Goal: Task Accomplishment & Management: Use online tool/utility

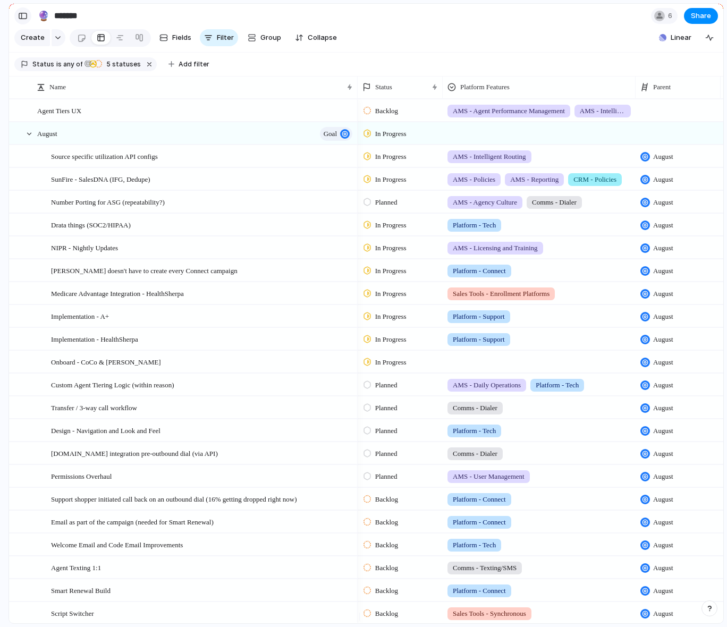
click at [24, 15] on div "button" at bounding box center [23, 15] width 10 height 7
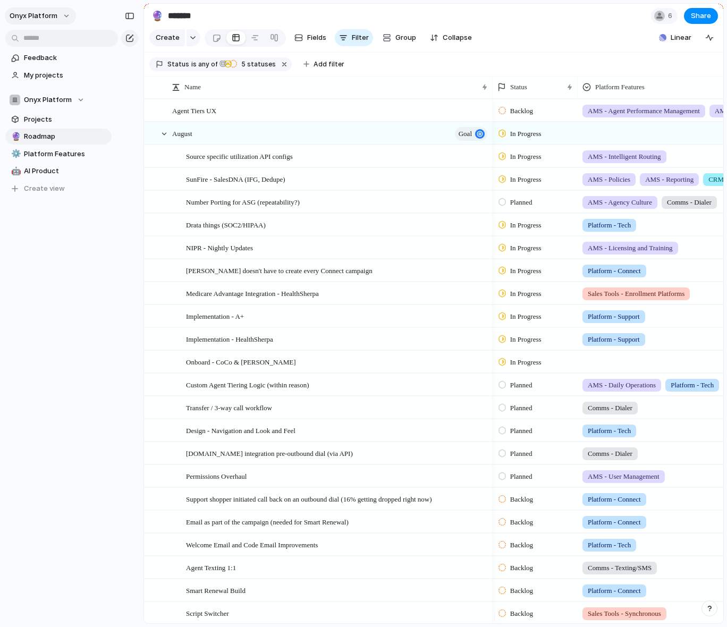
click at [63, 15] on button "Onyx Platform" at bounding box center [40, 15] width 71 height 17
click at [63, 15] on div "Settings Invite members Change theme Sign out" at bounding box center [363, 313] width 727 height 627
click at [78, 99] on div "Onyx Platform" at bounding box center [47, 100] width 75 height 11
click at [78, 97] on div "Onyx Platform Create new team" at bounding box center [363, 313] width 727 height 627
drag, startPoint x: 147, startPoint y: 233, endPoint x: 661, endPoint y: 97, distance: 532.3
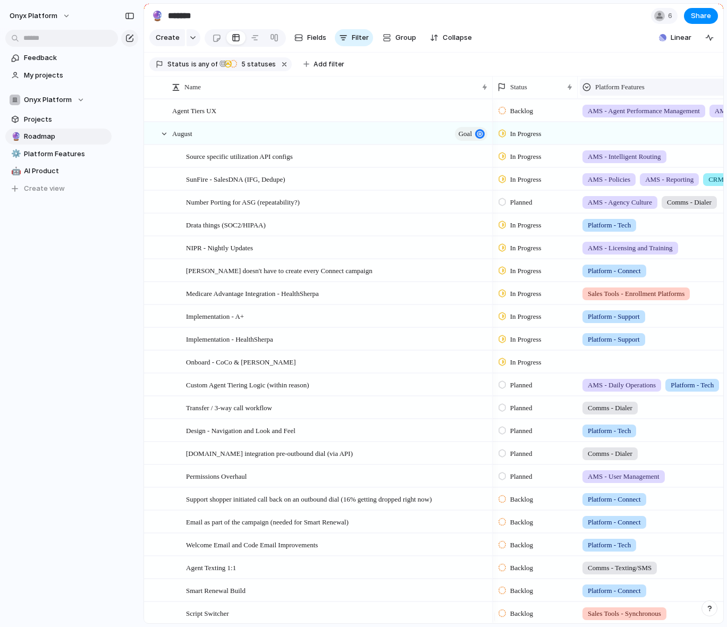
click at [189, 222] on div "Onyx Platform Feedback My projects Onyx Platform Projects 🔮 Roadmap ⚙️ Platform…" at bounding box center [363, 313] width 727 height 627
click at [182, 39] on button "Create" at bounding box center [167, 37] width 36 height 17
click at [191, 38] on button "button" at bounding box center [193, 37] width 14 height 17
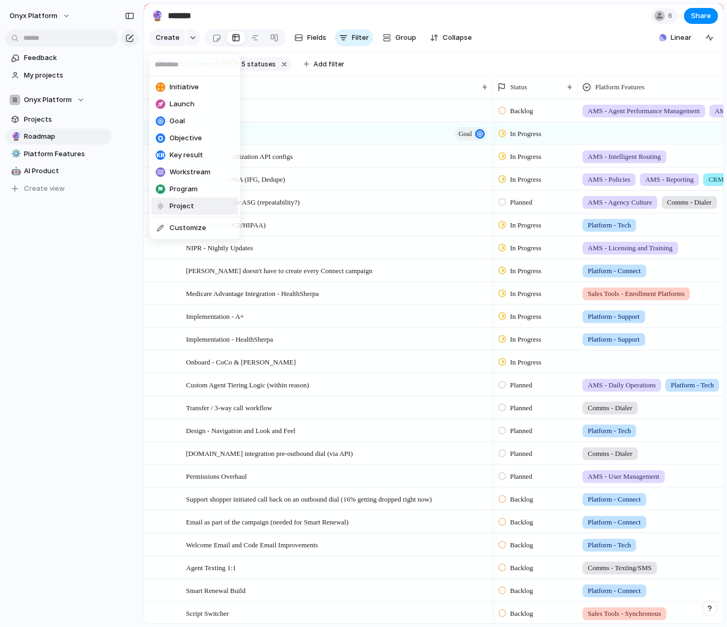
click at [126, 298] on div "Initiative Launch Goal Objective Key result Workstream Program Project Customize" at bounding box center [363, 313] width 727 height 627
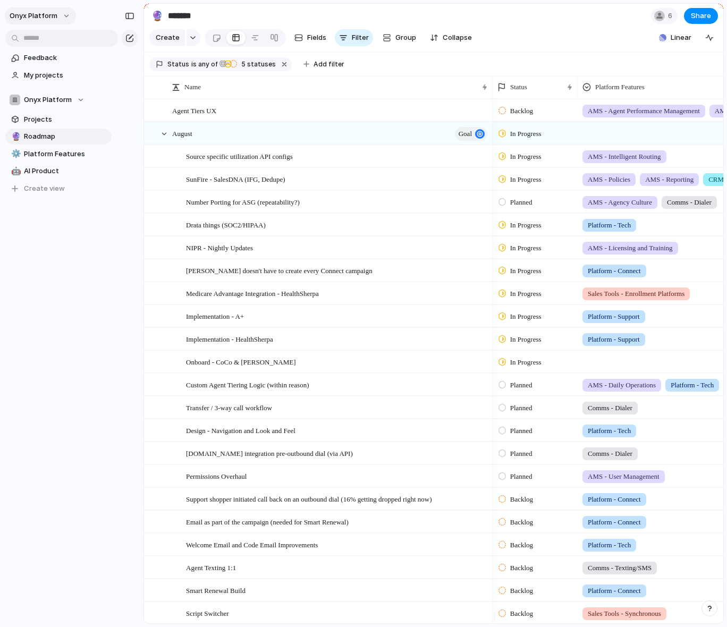
click at [65, 16] on button "Onyx Platform" at bounding box center [40, 15] width 71 height 17
click at [63, 42] on li "Settings" at bounding box center [51, 39] width 88 height 17
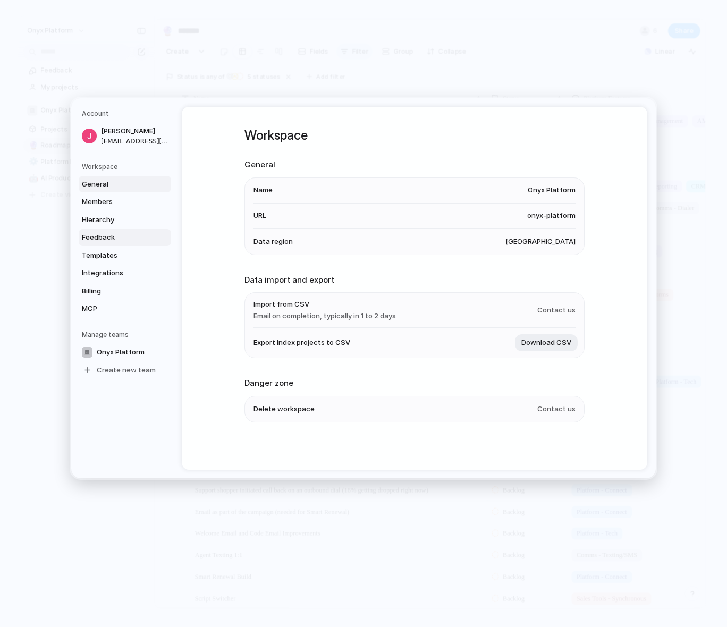
click at [107, 235] on span "Feedback" at bounding box center [116, 237] width 68 height 11
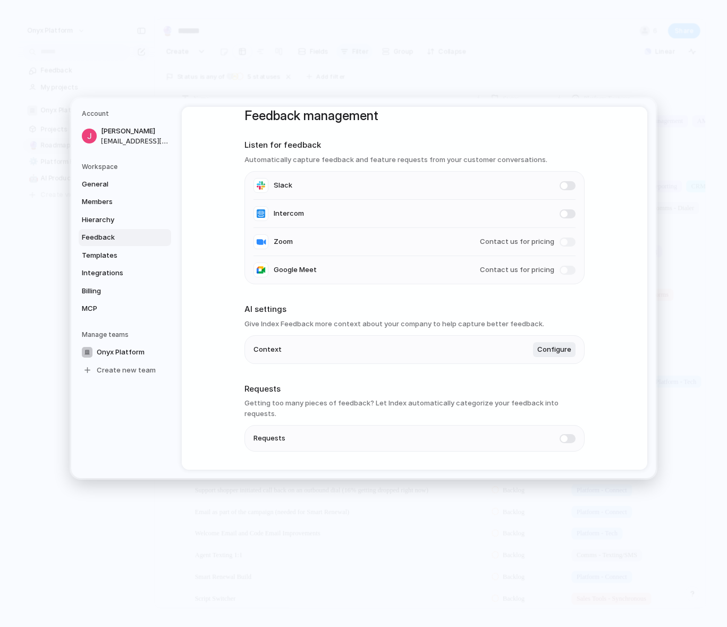
scroll to position [39, 0]
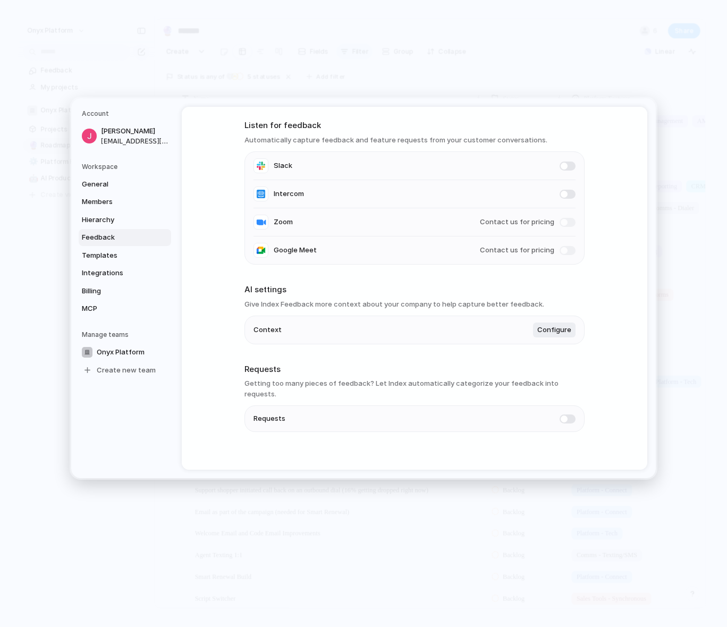
click at [568, 414] on span at bounding box center [567, 418] width 16 height 9
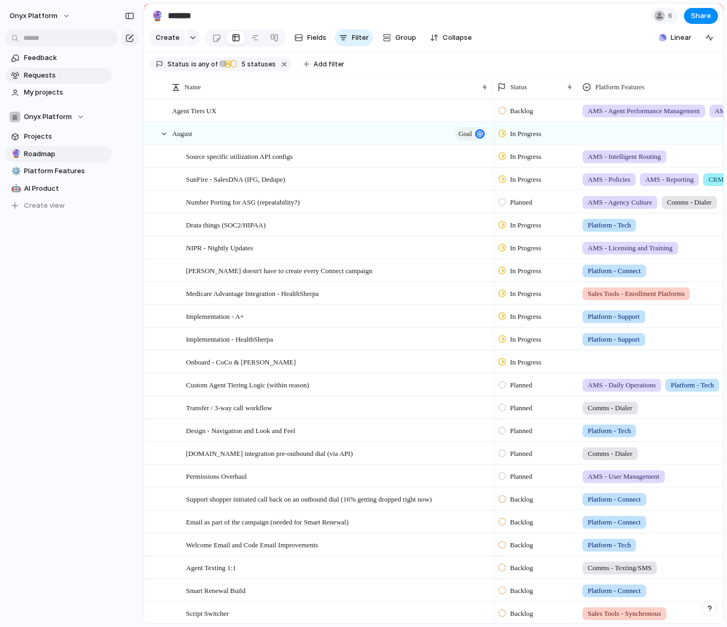
click at [52, 81] on link "Requests" at bounding box center [58, 75] width 106 height 16
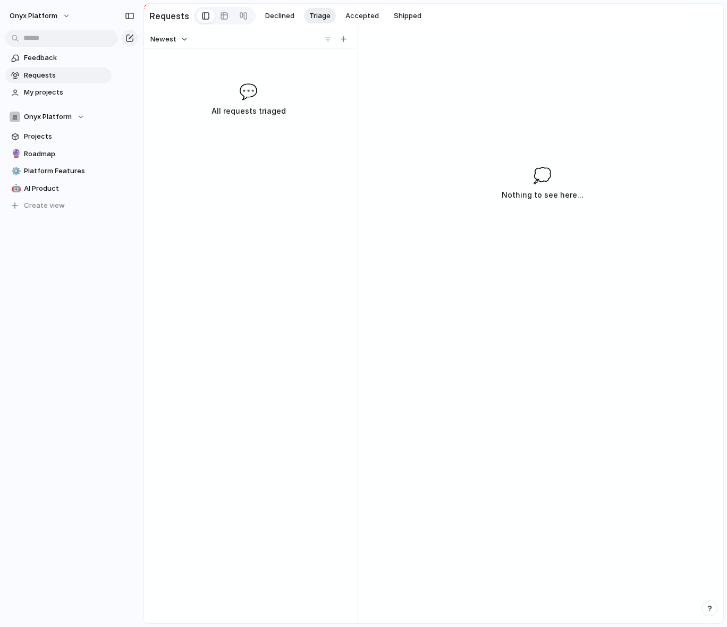
click at [241, 110] on h3 "All requests triaged" at bounding box center [248, 111] width 163 height 13
drag, startPoint x: 234, startPoint y: 129, endPoint x: 325, endPoint y: 65, distance: 110.6
click at [271, 95] on div "Newest 💬 All requests triaged" at bounding box center [248, 325] width 209 height 595
click at [337, 41] on div at bounding box center [335, 39] width 27 height 11
click at [344, 39] on div "button" at bounding box center [344, 39] width 6 height 6
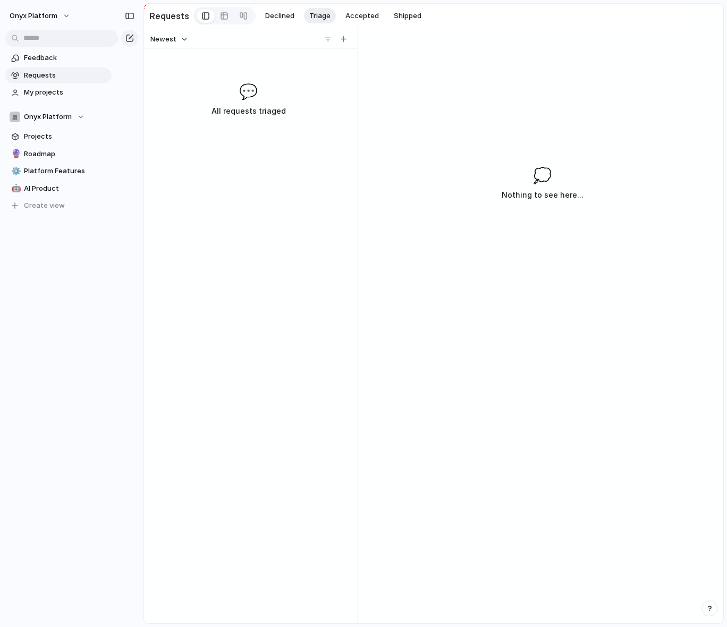
click at [254, 73] on div "Newest 💬 All requests triaged" at bounding box center [248, 325] width 209 height 595
click at [247, 97] on span "💬" at bounding box center [248, 91] width 19 height 22
click at [349, 44] on div "Newest" at bounding box center [248, 39] width 205 height 14
click at [345, 40] on div "button" at bounding box center [344, 39] width 6 height 6
type input "**********"
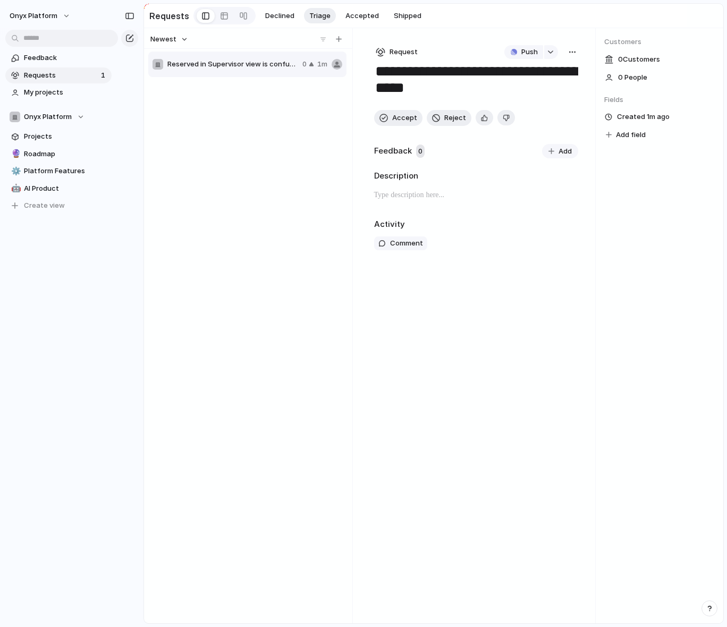
click at [641, 61] on span "0 Customer s" at bounding box center [639, 59] width 42 height 11
click at [624, 61] on span "0 Customer s" at bounding box center [639, 59] width 42 height 11
click at [618, 61] on span "0 Customer s" at bounding box center [639, 59] width 42 height 11
click at [581, 56] on div "**********" at bounding box center [476, 325] width 239 height 595
click at [573, 56] on div "button" at bounding box center [572, 52] width 9 height 9
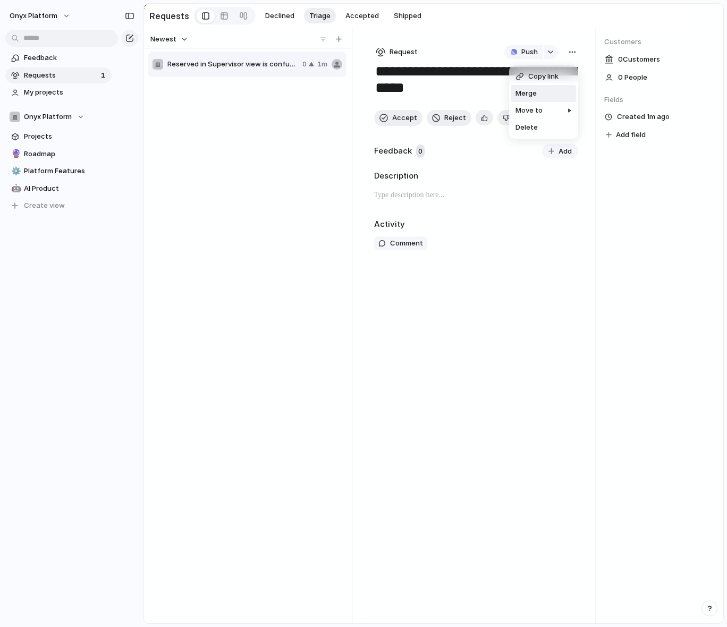
click at [632, 118] on div "Copy link Merge Move to [GEOGRAPHIC_DATA]" at bounding box center [363, 313] width 727 height 627
click at [511, 262] on div "**********" at bounding box center [476, 325] width 239 height 595
click at [246, 73] on div "Reserved in Supervisor view is confusing 0 1m" at bounding box center [247, 65] width 198 height 26
click at [635, 60] on span "0 Customer s" at bounding box center [639, 59] width 42 height 11
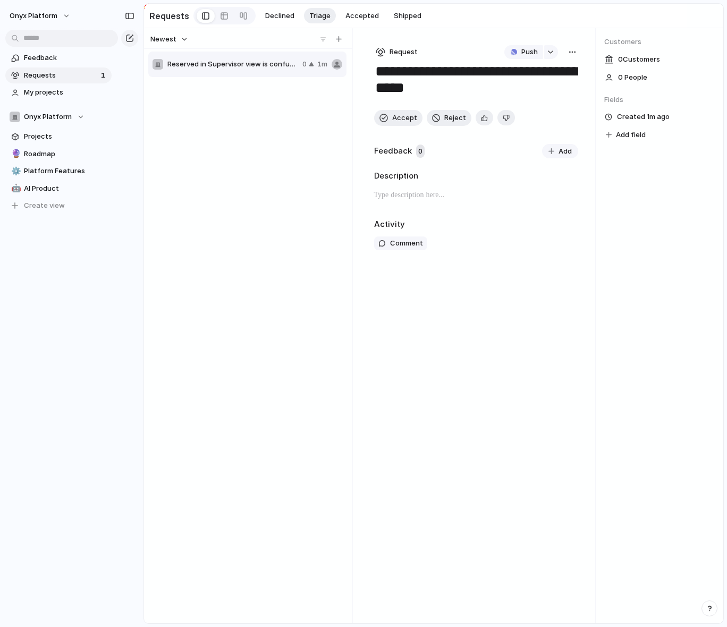
click at [635, 60] on span "0 Customer s" at bounding box center [639, 59] width 42 height 11
click at [611, 58] on div "0 Customer s" at bounding box center [659, 60] width 111 height 14
click at [570, 54] on div "button" at bounding box center [572, 52] width 9 height 9
click at [528, 208] on div "Copy link Merge Move to [GEOGRAPHIC_DATA]" at bounding box center [363, 313] width 727 height 627
click at [441, 182] on h2 "Description" at bounding box center [476, 176] width 205 height 12
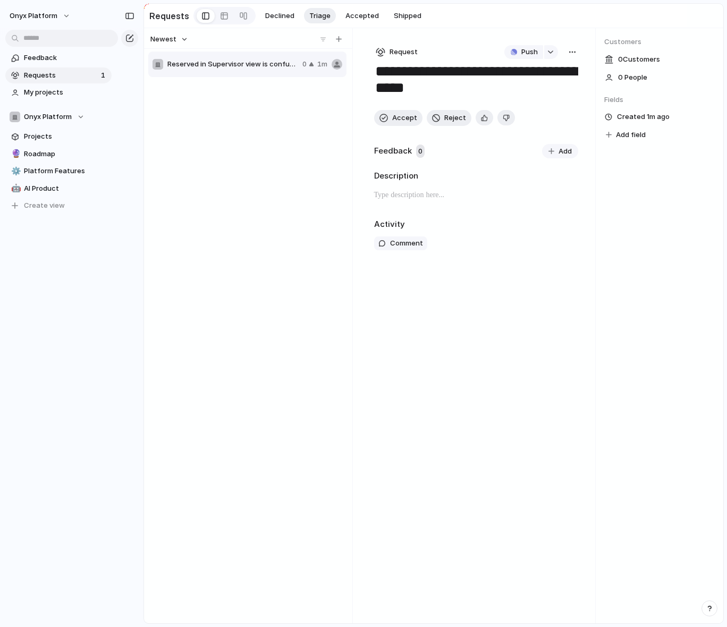
click at [456, 197] on p at bounding box center [476, 195] width 205 height 13
click at [408, 54] on span "Request" at bounding box center [403, 52] width 28 height 11
click at [405, 51] on div "Initiative Project Request" at bounding box center [363, 313] width 727 height 627
click at [647, 57] on span "0 Customer s" at bounding box center [639, 59] width 42 height 11
click at [624, 64] on span "0 Customer s" at bounding box center [639, 59] width 42 height 11
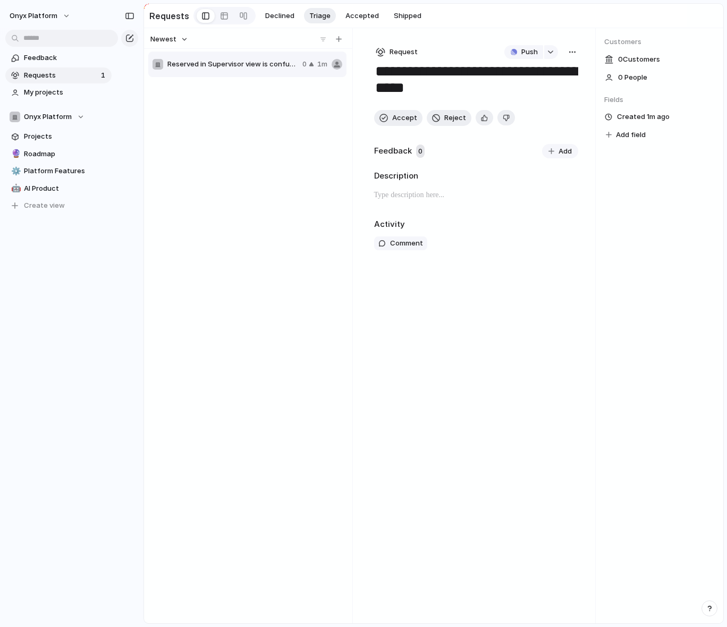
click at [628, 64] on span "0 Customer s" at bounding box center [639, 59] width 42 height 11
click at [626, 63] on span "0 Customer s" at bounding box center [639, 59] width 42 height 11
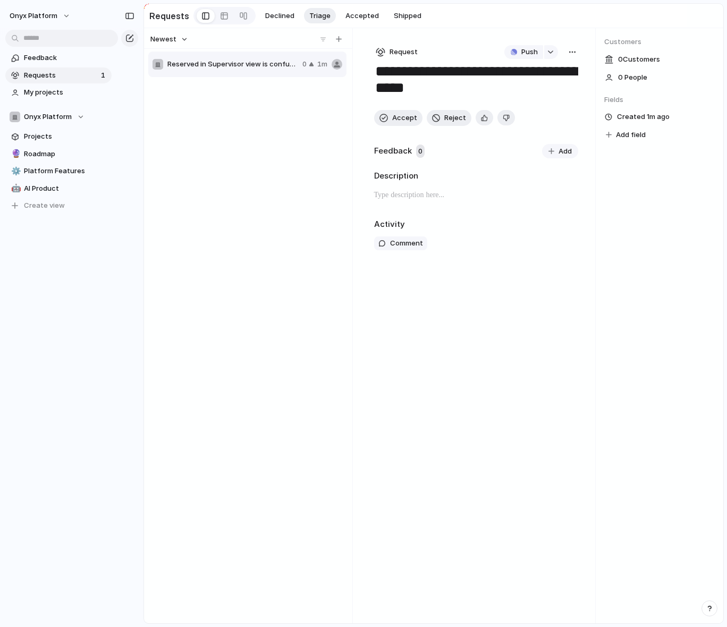
click at [626, 63] on span "0 Customer s" at bounding box center [639, 59] width 42 height 11
drag, startPoint x: 626, startPoint y: 63, endPoint x: 429, endPoint y: 77, distance: 197.6
click at [626, 63] on span "0 Customer s" at bounding box center [639, 59] width 42 height 11
click at [575, 56] on div "button" at bounding box center [572, 52] width 9 height 9
drag, startPoint x: 639, startPoint y: 236, endPoint x: 652, endPoint y: 169, distance: 67.7
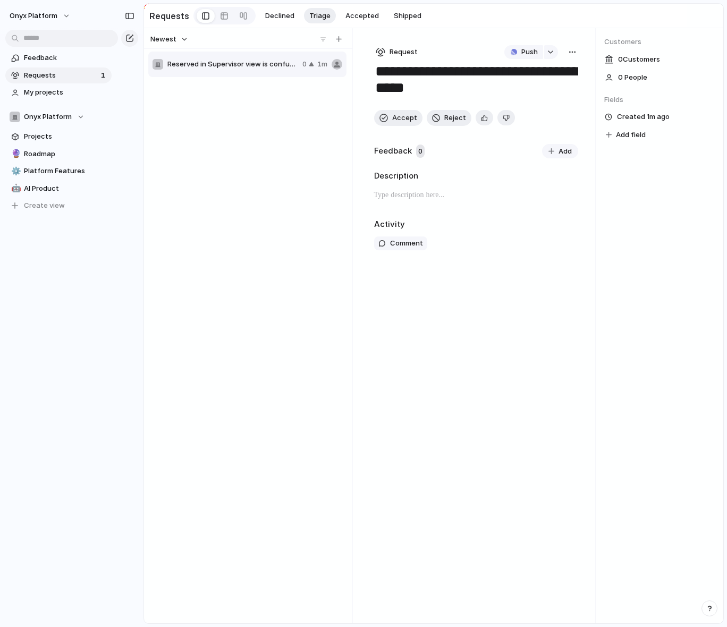
click at [641, 229] on div "Copy link Merge Move to [GEOGRAPHIC_DATA]" at bounding box center [363, 313] width 727 height 627
click at [634, 132] on span "Add field" at bounding box center [631, 135] width 30 height 11
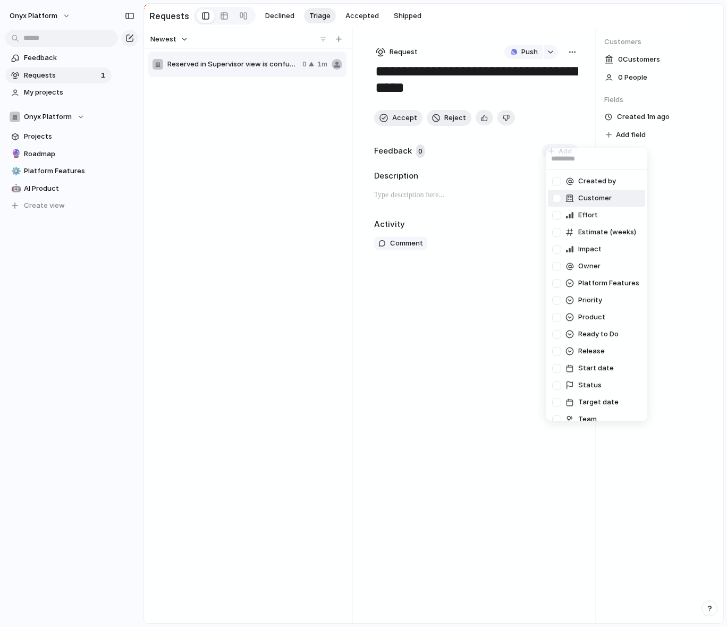
click at [604, 197] on span "Customer" at bounding box center [594, 198] width 33 height 11
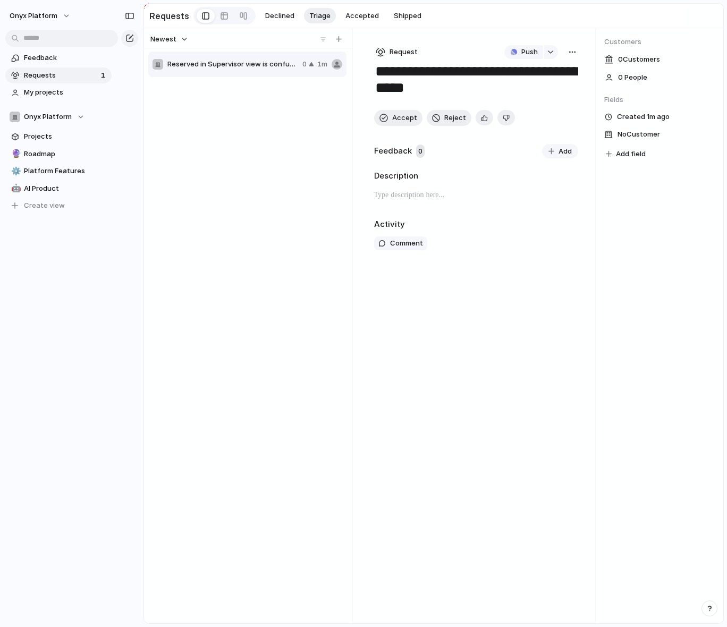
click at [637, 134] on span "No Customer" at bounding box center [638, 134] width 43 height 13
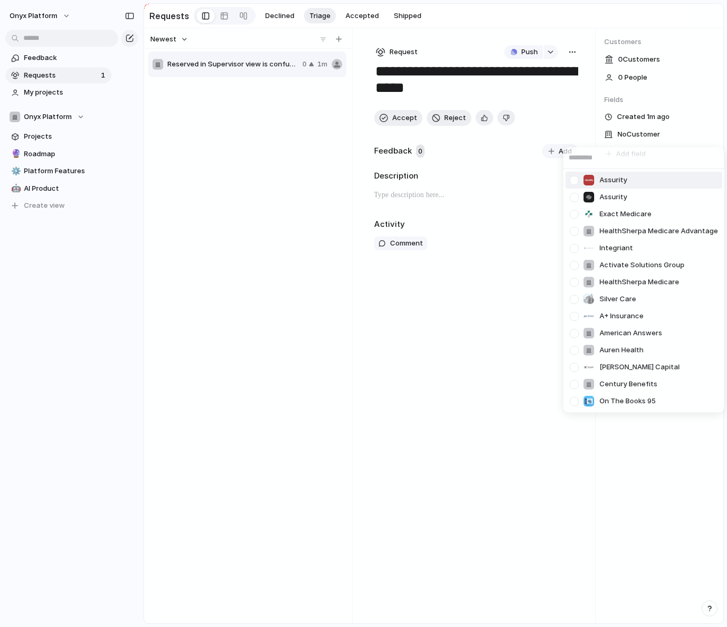
click at [637, 134] on div "Assurity Assurity Exact Medicare HealthSherpa Medicare Advantage Integriant Act…" at bounding box center [363, 313] width 727 height 627
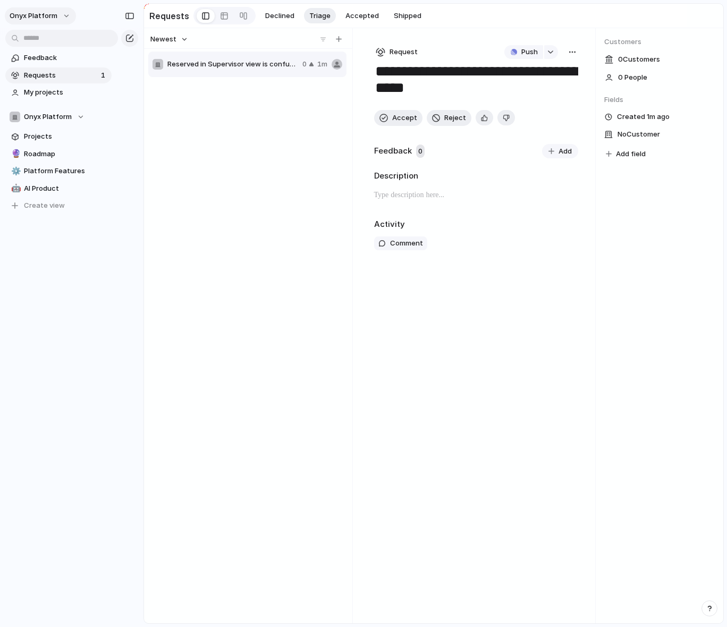
click at [66, 18] on button "Onyx Platform" at bounding box center [40, 15] width 71 height 17
click at [54, 39] on li "Settings" at bounding box center [51, 39] width 88 height 17
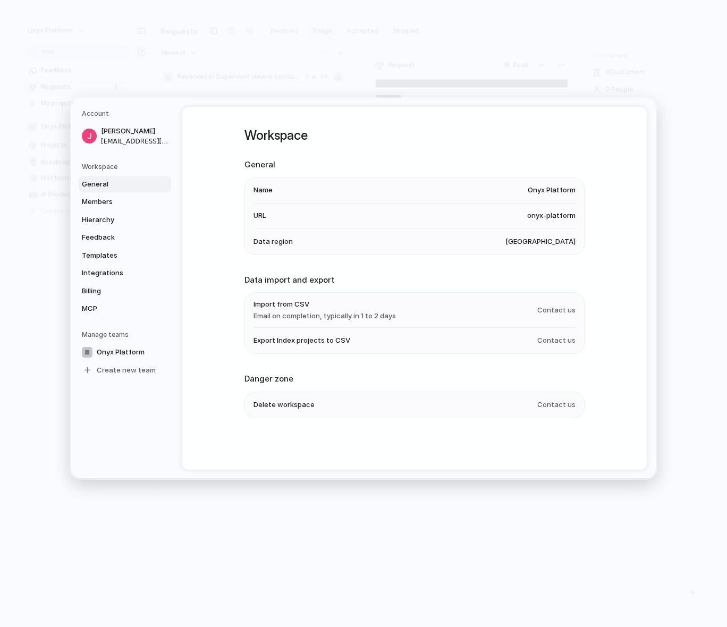
click at [121, 192] on div "General Members Hierarchy Feedback Templates Integrations Billing MCP" at bounding box center [126, 246] width 89 height 141
click at [124, 199] on span "Members" at bounding box center [116, 202] width 68 height 11
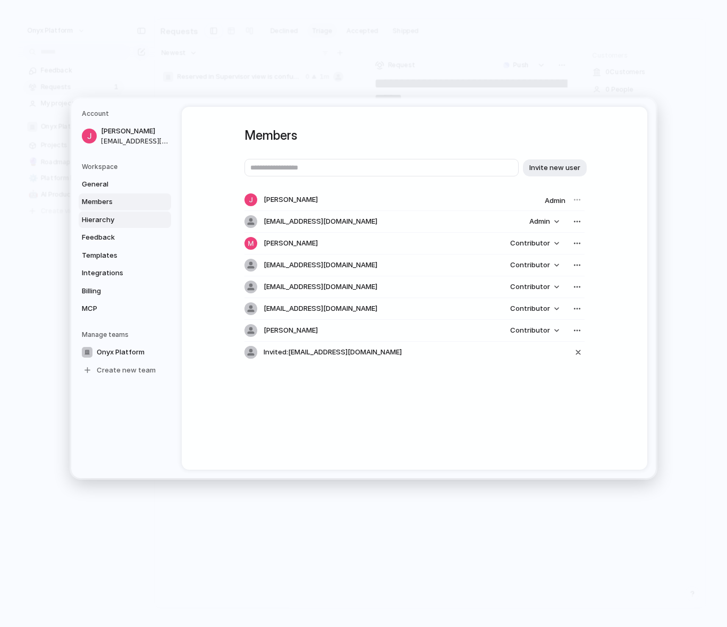
click at [128, 212] on link "Hierarchy" at bounding box center [125, 219] width 92 height 17
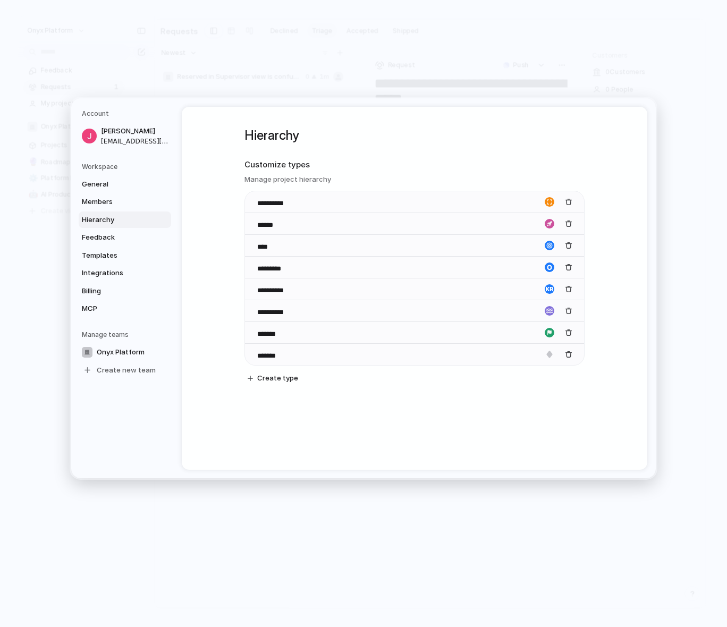
click at [124, 221] on span "Hierarchy" at bounding box center [116, 220] width 68 height 11
click at [124, 235] on span "Feedback" at bounding box center [116, 237] width 68 height 11
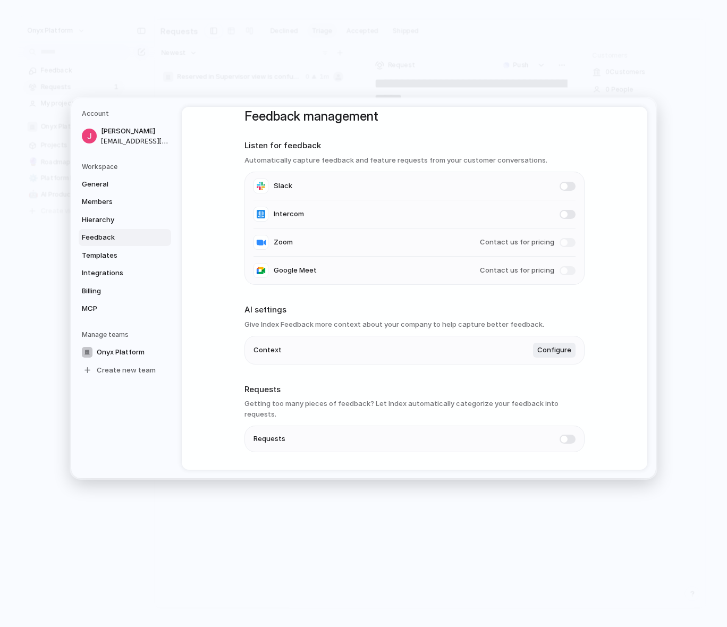
scroll to position [39, 0]
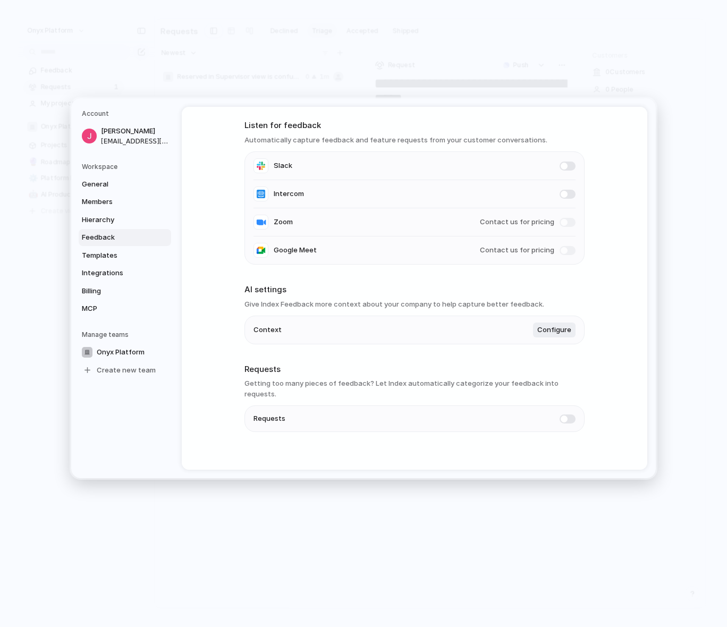
click at [113, 234] on span "Feedback" at bounding box center [116, 237] width 68 height 11
click at [117, 251] on span "Templates" at bounding box center [116, 255] width 68 height 11
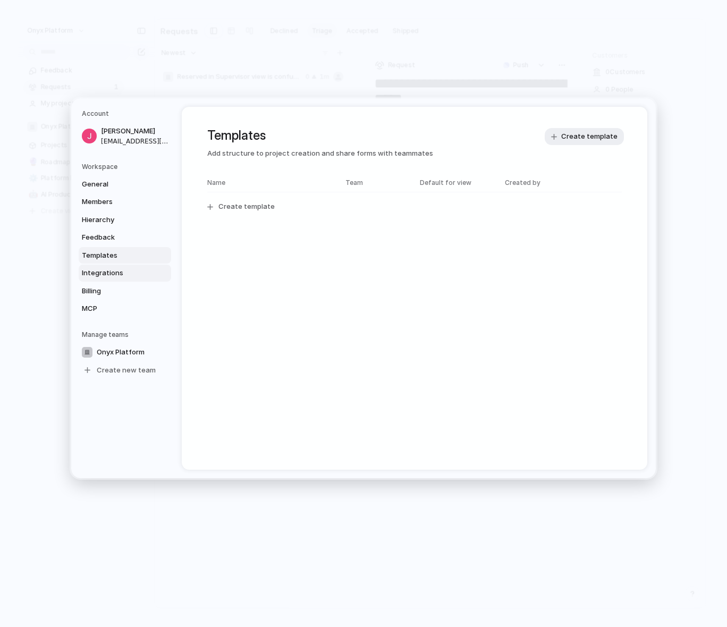
click at [124, 269] on span "Integrations" at bounding box center [116, 273] width 68 height 11
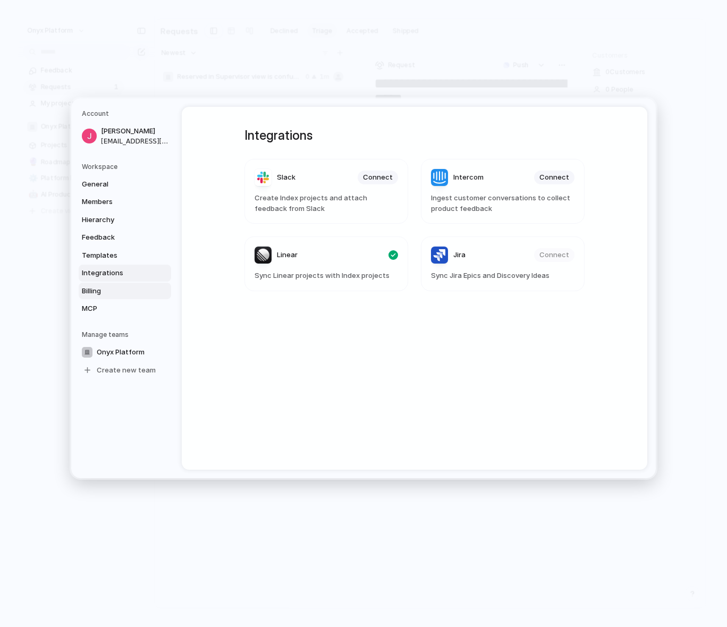
click at [118, 285] on link "Billing" at bounding box center [125, 291] width 92 height 17
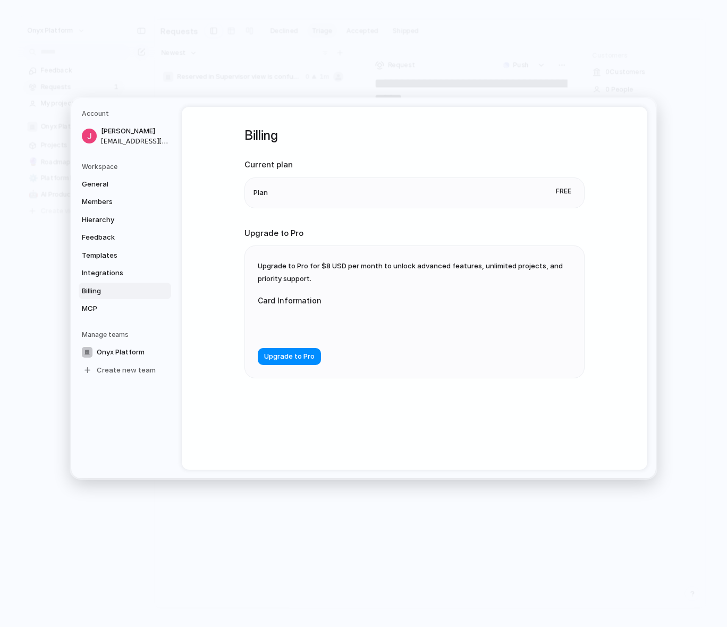
click at [116, 298] on link "Billing" at bounding box center [125, 291] width 92 height 17
click at [111, 304] on span "MCP" at bounding box center [116, 308] width 68 height 11
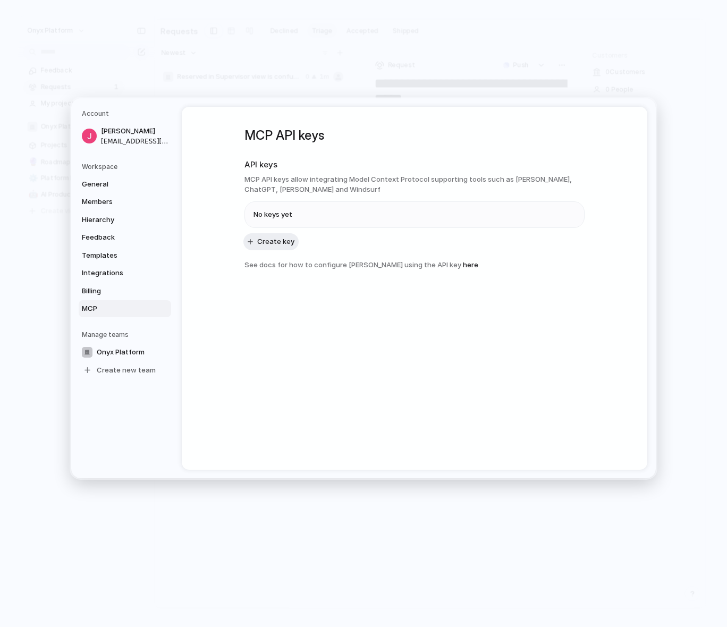
click at [120, 165] on h5 "Workspace" at bounding box center [126, 167] width 89 height 10
click at [113, 188] on span "General" at bounding box center [116, 184] width 68 height 11
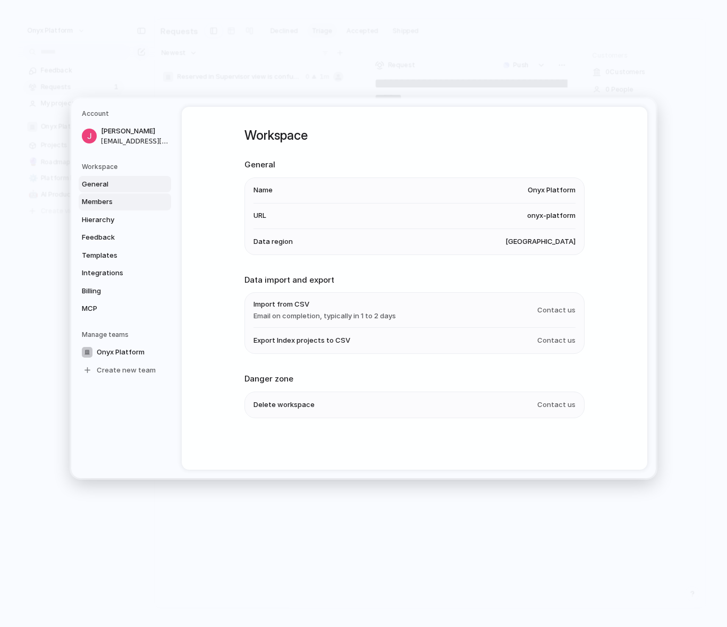
click at [118, 202] on span "Members" at bounding box center [116, 202] width 68 height 11
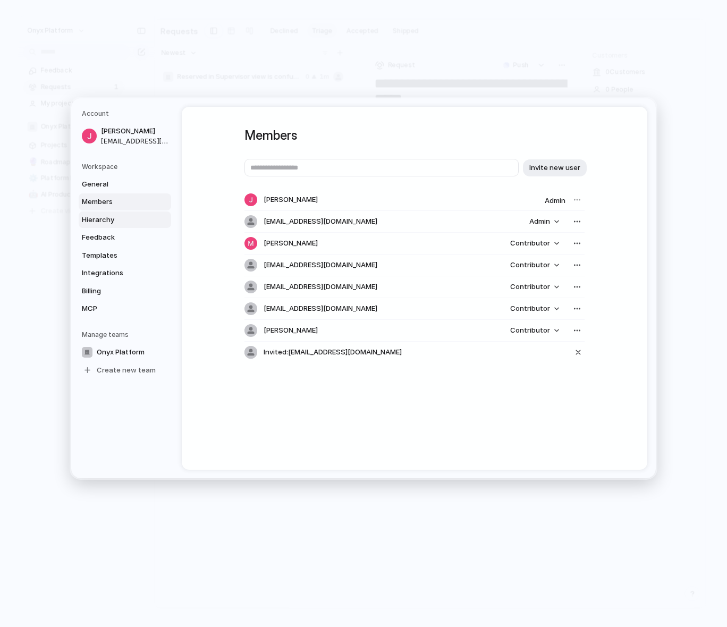
click at [117, 216] on span "Hierarchy" at bounding box center [116, 220] width 68 height 11
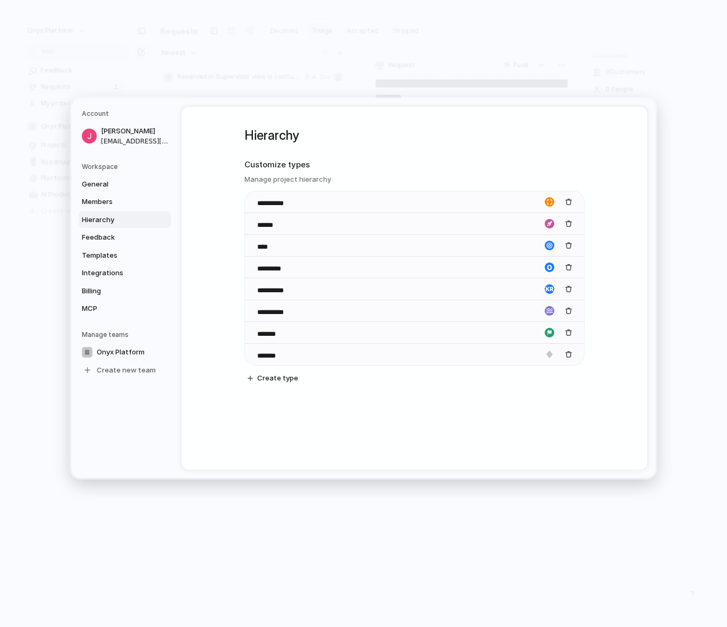
click at [122, 212] on link "Hierarchy" at bounding box center [125, 219] width 92 height 17
click at [120, 235] on span "Feedback" at bounding box center [116, 237] width 68 height 11
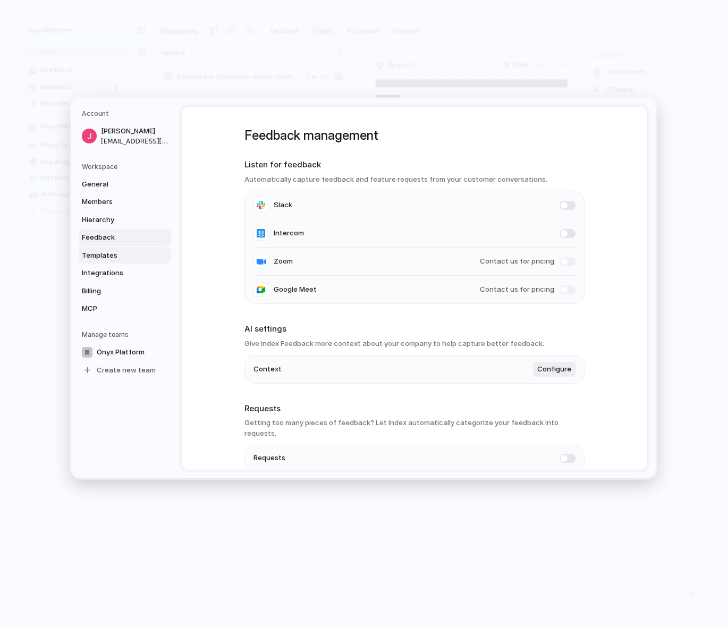
click at [129, 255] on span "Templates" at bounding box center [116, 255] width 68 height 11
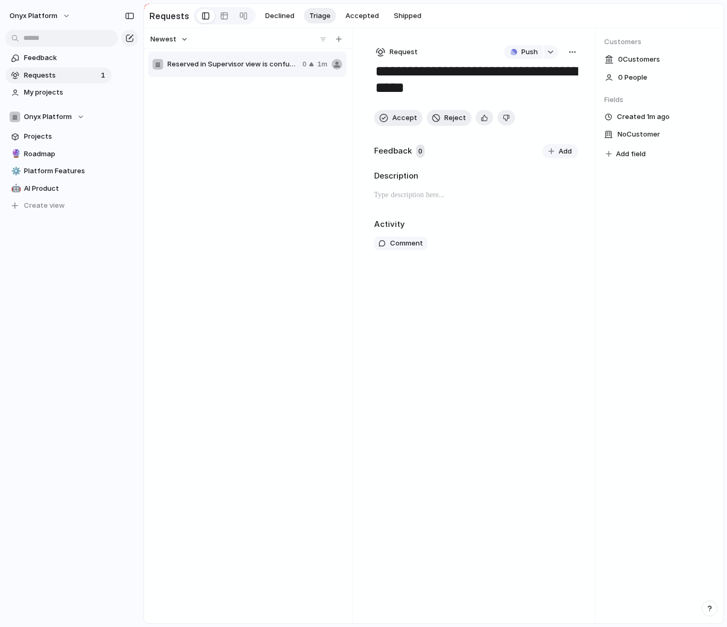
drag, startPoint x: 259, startPoint y: 245, endPoint x: 270, endPoint y: 204, distance: 42.8
click at [261, 242] on div "Reserved in Supervisor view is confusing 0 1m" at bounding box center [248, 334] width 200 height 568
click at [183, 42] on button "Newest" at bounding box center [169, 39] width 41 height 14
click at [186, 39] on div "Last changed Newest Oldest Most requested Least requested" at bounding box center [363, 313] width 727 height 627
click at [177, 14] on h2 "Requests" at bounding box center [169, 16] width 40 height 13
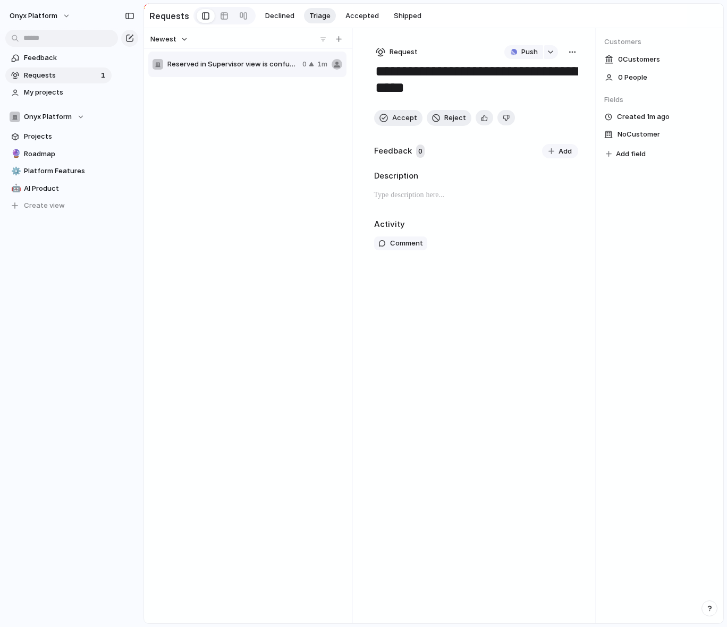
click at [90, 74] on span "Requests" at bounding box center [61, 75] width 74 height 11
click at [642, 58] on span "0 Customer s" at bounding box center [639, 59] width 42 height 11
click at [616, 57] on div "0 Customer s" at bounding box center [659, 60] width 111 height 14
click at [408, 184] on div "Description" at bounding box center [476, 189] width 205 height 39
click at [420, 201] on p at bounding box center [476, 195] width 205 height 13
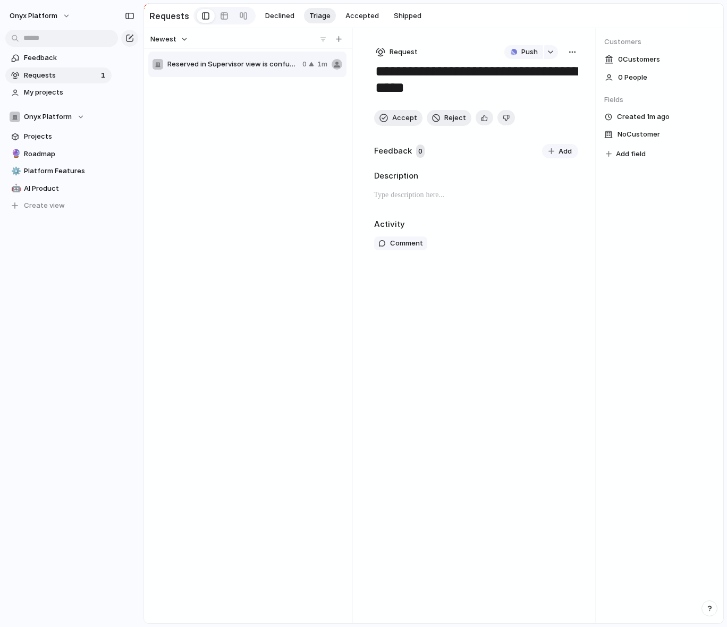
click at [563, 146] on button "Add" at bounding box center [560, 151] width 36 height 15
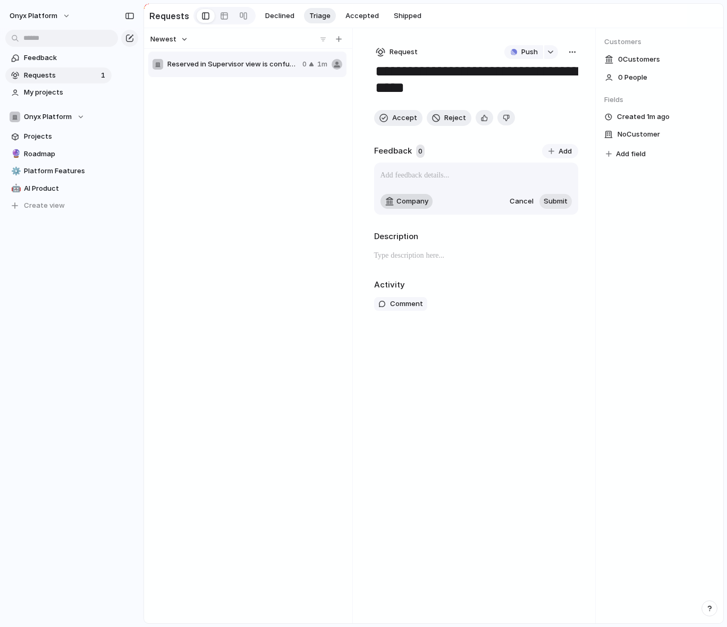
click at [401, 206] on span "Company" at bounding box center [412, 201] width 32 height 11
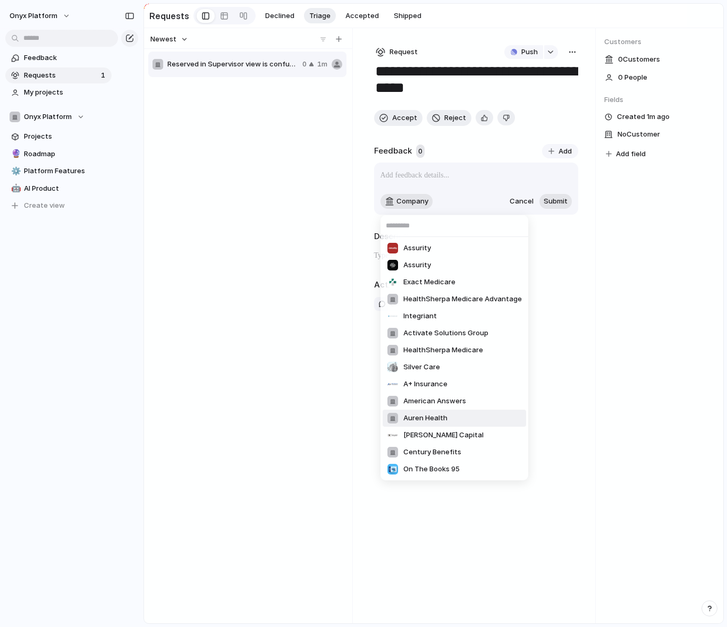
drag, startPoint x: 430, startPoint y: 418, endPoint x: 441, endPoint y: 403, distance: 18.2
click at [430, 418] on span "Auren Health" at bounding box center [425, 418] width 44 height 11
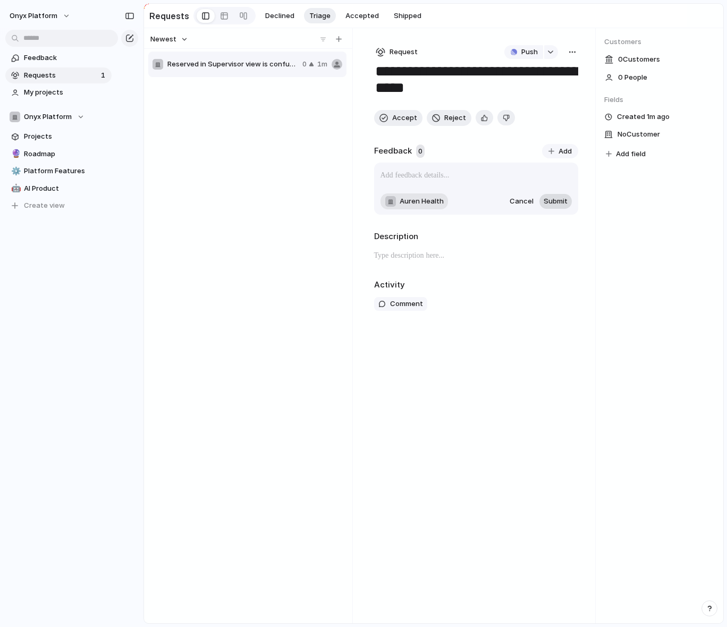
click at [563, 205] on span "Submit" at bounding box center [555, 201] width 24 height 11
click at [471, 171] on div "Auren Health Cancel Submit" at bounding box center [476, 189] width 205 height 52
click at [472, 178] on p at bounding box center [476, 175] width 192 height 13
click at [563, 203] on span "Submit" at bounding box center [555, 201] width 24 height 11
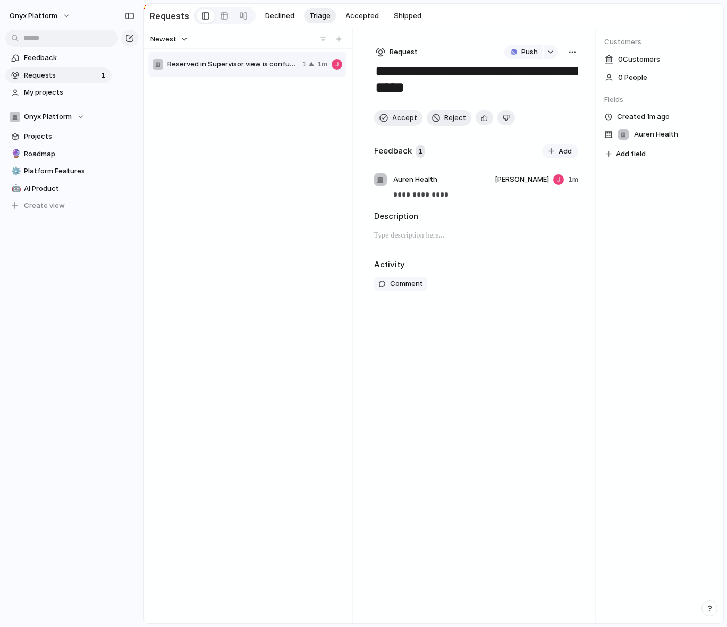
click at [622, 63] on span "0 Customer s" at bounding box center [639, 59] width 42 height 11
click at [558, 153] on span "Add" at bounding box center [564, 151] width 13 height 11
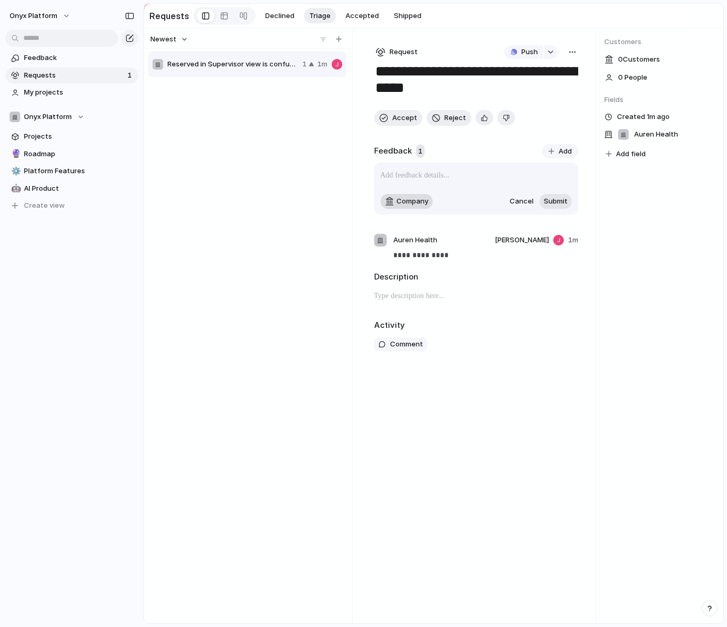
click at [400, 203] on span "Company" at bounding box center [412, 201] width 32 height 11
drag, startPoint x: 538, startPoint y: 206, endPoint x: 528, endPoint y: 203, distance: 10.3
click at [534, 206] on div "Cancel Submit" at bounding box center [540, 201] width 64 height 15
click at [529, 203] on span "Cancel" at bounding box center [521, 201] width 24 height 11
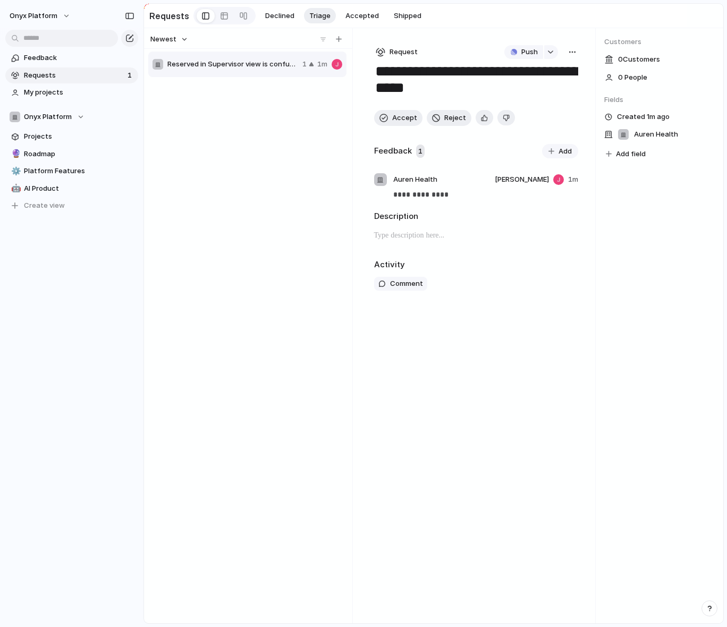
click at [643, 66] on div "0 Customer s" at bounding box center [659, 60] width 111 height 14
click at [643, 314] on div "Customers 0 Customer s 0 People Fields Created 1m ago Auren Health Add field" at bounding box center [660, 325] width 128 height 595
drag, startPoint x: 611, startPoint y: 45, endPoint x: 619, endPoint y: 49, distance: 8.8
click at [618, 47] on span "Customers" at bounding box center [659, 42] width 111 height 11
click at [300, 163] on div "Reserved in Supervisor view is confusing 1 1m" at bounding box center [248, 334] width 200 height 568
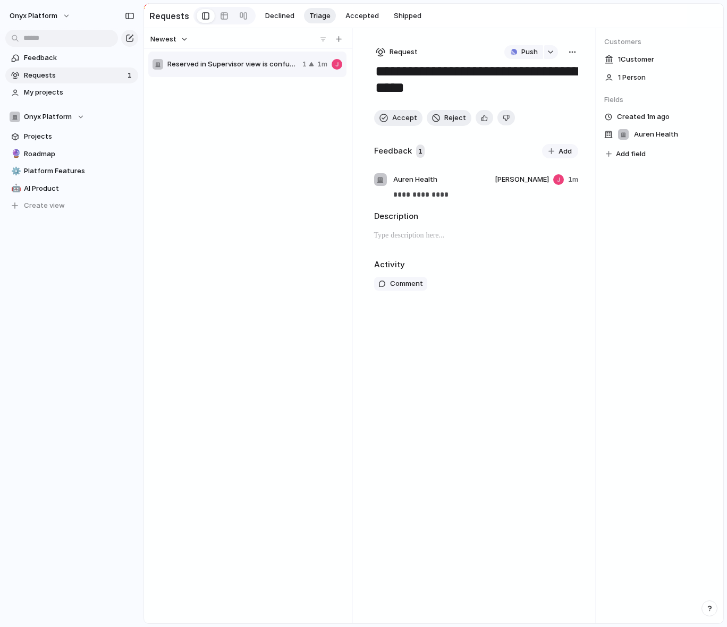
click at [303, 155] on div "Reserved in Supervisor view is confusing 1 1m" at bounding box center [248, 334] width 200 height 568
click at [298, 195] on div "Reserved in Supervisor view is confusing 1 1m" at bounding box center [248, 334] width 200 height 568
click at [226, 20] on link at bounding box center [224, 15] width 19 height 17
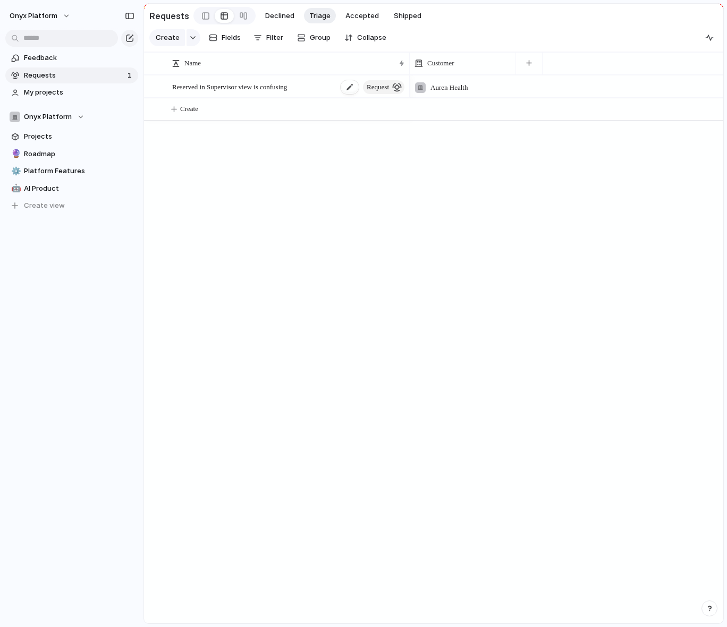
click at [278, 92] on span "Reserved in Supervisor view is confusing" at bounding box center [229, 86] width 115 height 12
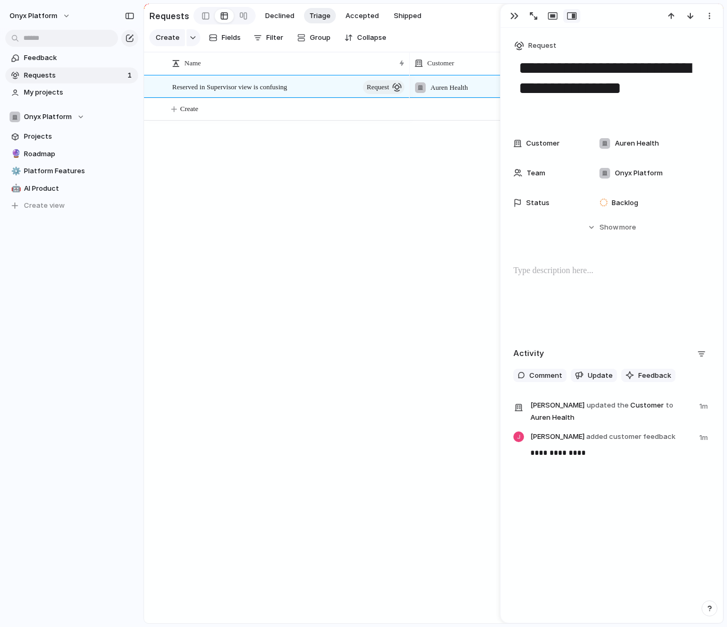
drag, startPoint x: 616, startPoint y: 616, endPoint x: 1034, endPoint y: 394, distance: 474.1
click at [726, 394] on html "Onyx Platform Feedback Requests 1 My projects Onyx Platform Projects 🔮 Roadmap …" at bounding box center [363, 313] width 727 height 627
click at [381, 201] on div "Reserved in Supervisor view is confusing request Auren Health Create" at bounding box center [433, 349] width 579 height 548
click at [301, 74] on div "Name" at bounding box center [288, 63] width 238 height 22
click at [446, 93] on span "Auren Health" at bounding box center [448, 87] width 37 height 11
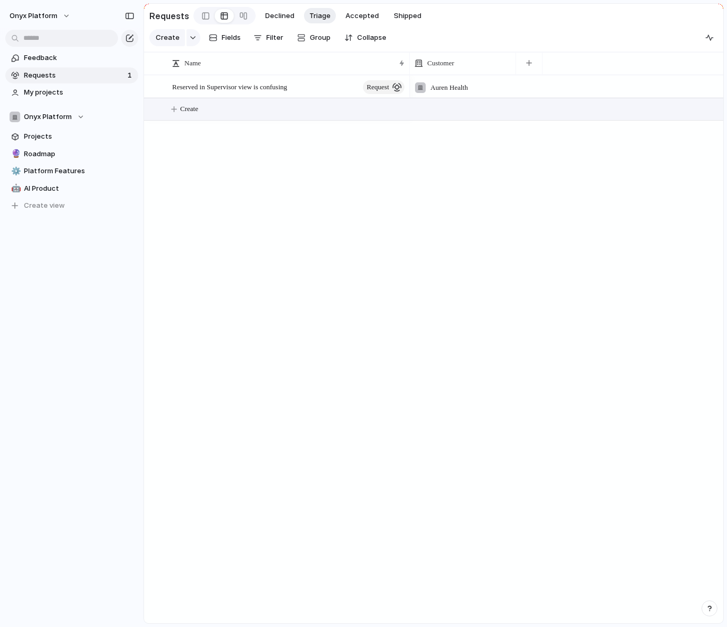
click at [552, 112] on button "Create" at bounding box center [447, 109] width 585 height 22
click at [204, 16] on div at bounding box center [205, 16] width 7 height 16
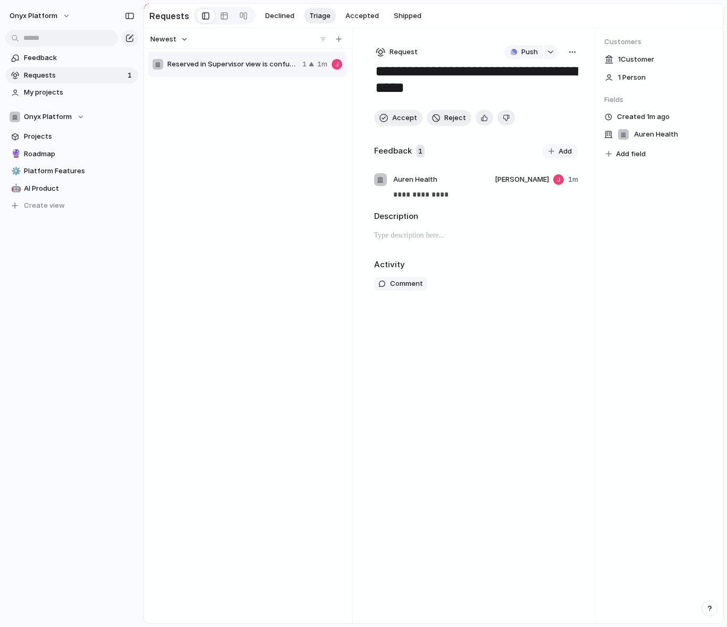
click at [647, 63] on span "1 Customer" at bounding box center [636, 59] width 36 height 11
click at [639, 57] on span "1 Customer" at bounding box center [636, 59] width 36 height 11
drag, startPoint x: 649, startPoint y: 207, endPoint x: 577, endPoint y: 150, distance: 90.8
click at [648, 207] on div "Customers 1 Customer 1 Person Fields Created 1m ago Auren Health Add field" at bounding box center [660, 325] width 128 height 595
click at [553, 154] on div "button" at bounding box center [551, 151] width 6 height 6
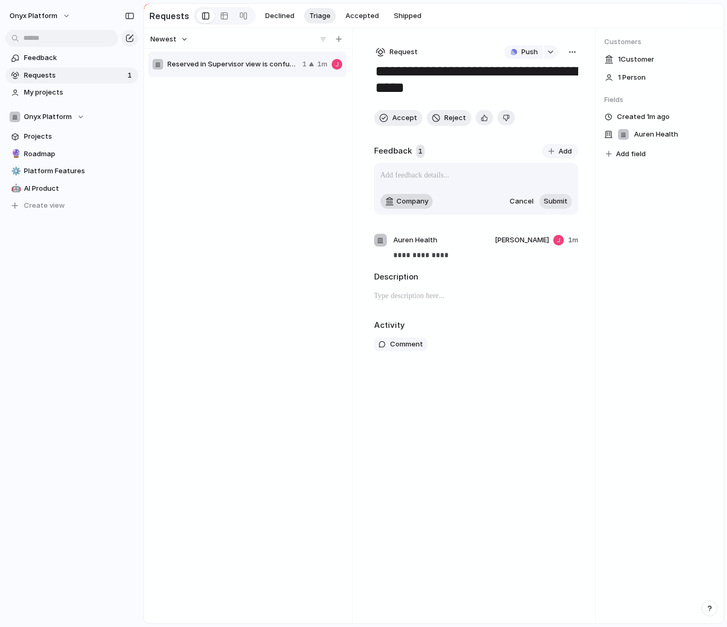
click at [411, 202] on span "Company" at bounding box center [412, 201] width 32 height 11
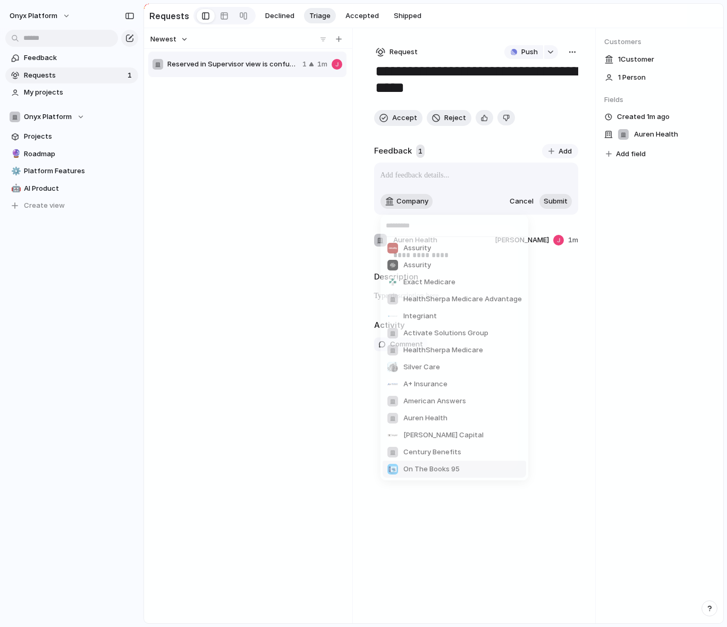
click at [458, 471] on span "On The Books 95" at bounding box center [431, 469] width 56 height 11
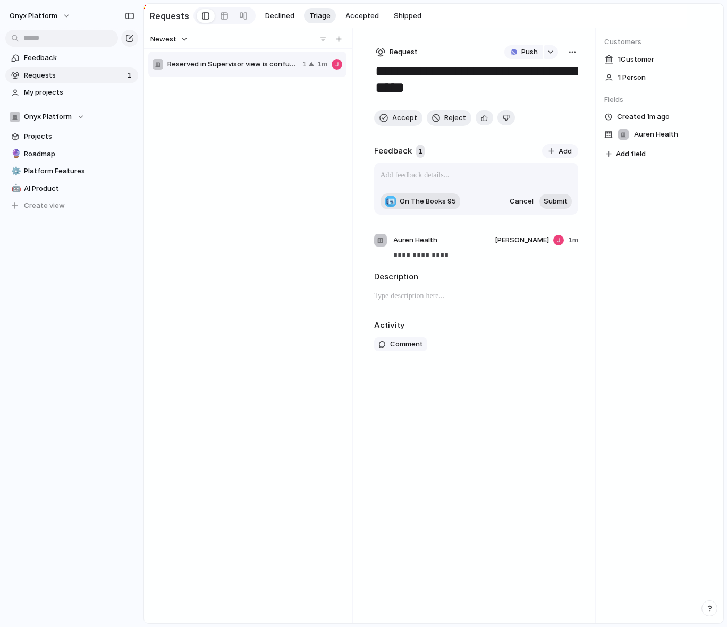
click at [422, 179] on p at bounding box center [476, 175] width 192 height 13
click at [547, 205] on span "Submit" at bounding box center [555, 201] width 24 height 11
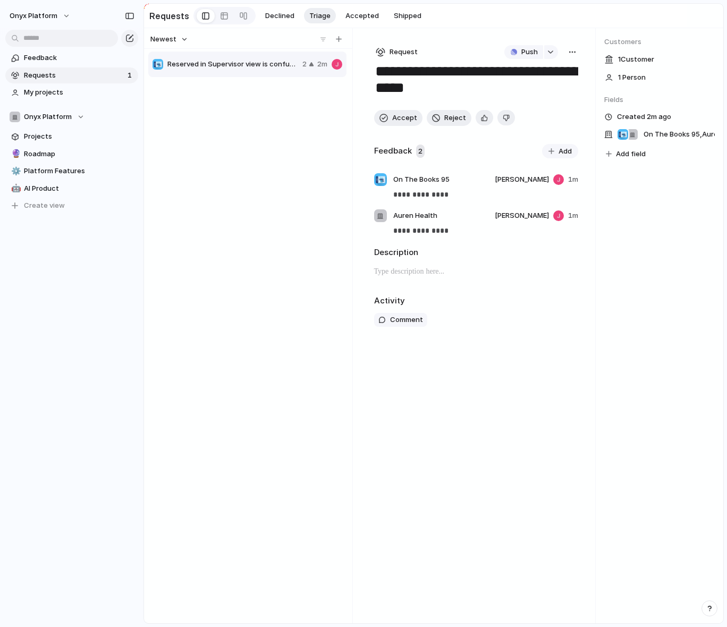
click at [618, 219] on div "Customers 1 Customer 1 Person Fields Created 2m ago On The Books 95 , Auren Hea…" at bounding box center [660, 325] width 128 height 595
click at [619, 220] on div "Customers 1 Customer 1 Person Fields Created 2m ago On The Books 95 , Auren Hea…" at bounding box center [660, 325] width 128 height 595
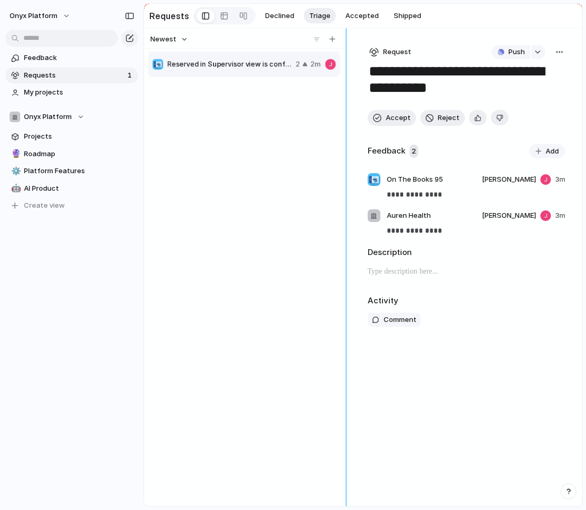
drag, startPoint x: 349, startPoint y: 271, endPoint x: 369, endPoint y: 277, distance: 21.0
click at [369, 277] on div "**********" at bounding box center [363, 267] width 438 height 478
click at [515, 54] on span "Push" at bounding box center [516, 52] width 16 height 11
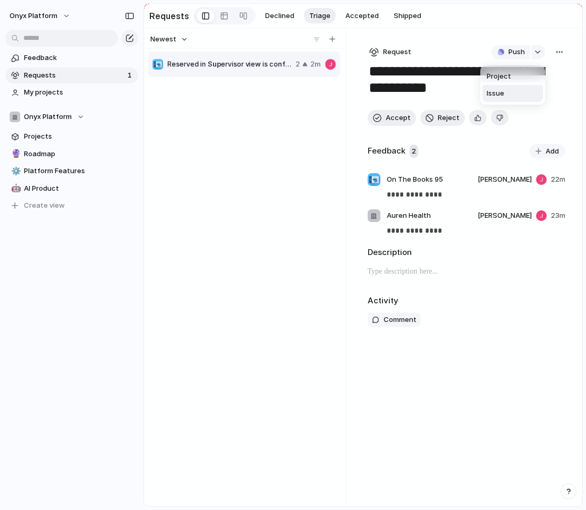
click at [503, 91] on span "Issue" at bounding box center [496, 93] width 18 height 11
click at [521, 54] on span "Open in Linear" at bounding box center [500, 52] width 46 height 11
click at [283, 181] on div "Reserved in Supervisor view is confusing 2 24m" at bounding box center [245, 276] width 194 height 452
click at [248, 33] on div "Newest Reserved in Supervisor view is confusing 2 24m" at bounding box center [243, 267] width 198 height 478
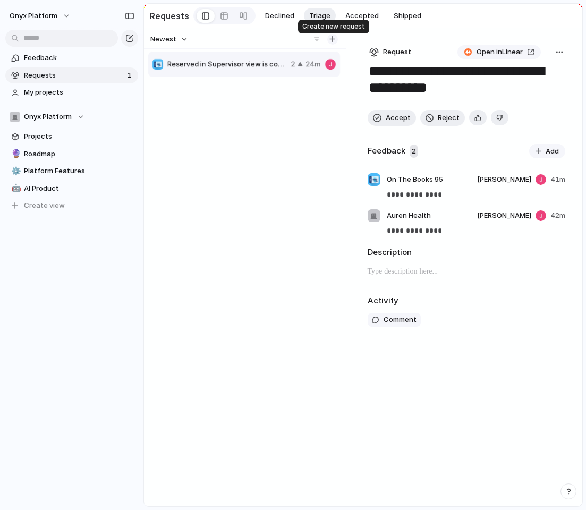
click at [334, 42] on div "button" at bounding box center [332, 39] width 6 height 6
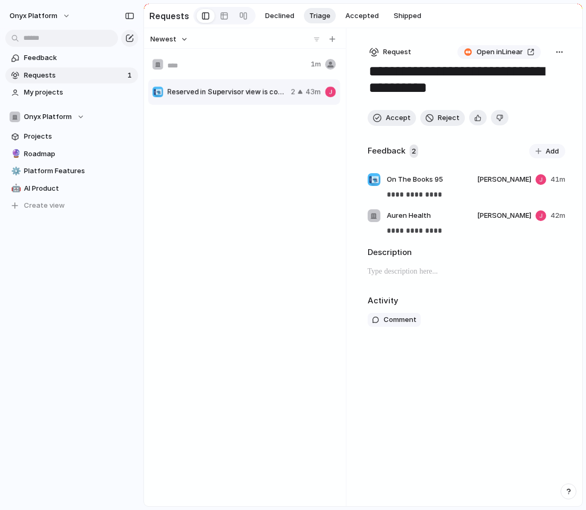
click at [257, 62] on input "text" at bounding box center [236, 65] width 139 height 11
type input "**********"
type textarea "**********"
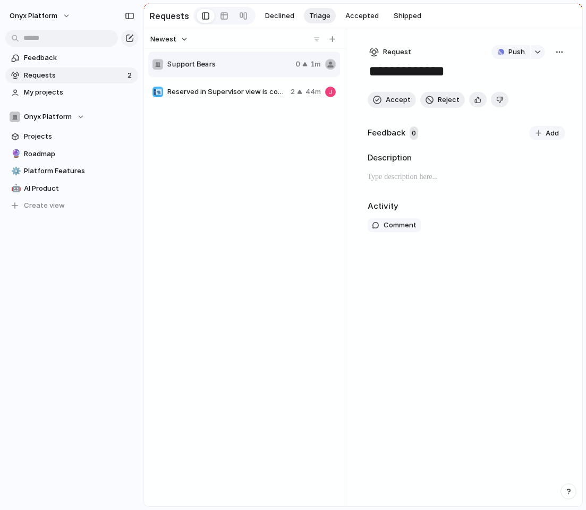
click at [560, 139] on button "Add" at bounding box center [547, 133] width 36 height 15
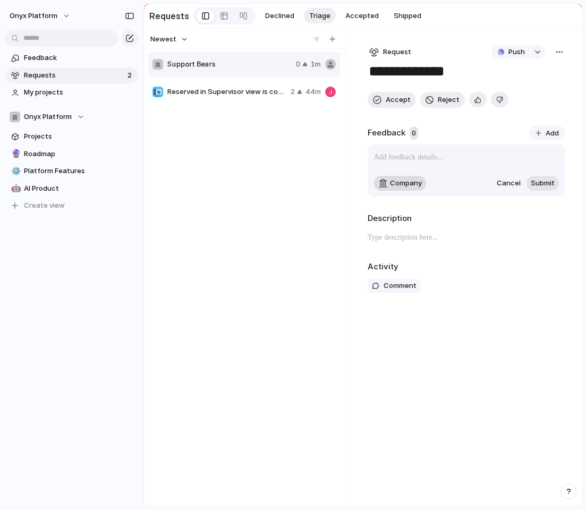
click at [385, 181] on div "Company" at bounding box center [400, 183] width 44 height 11
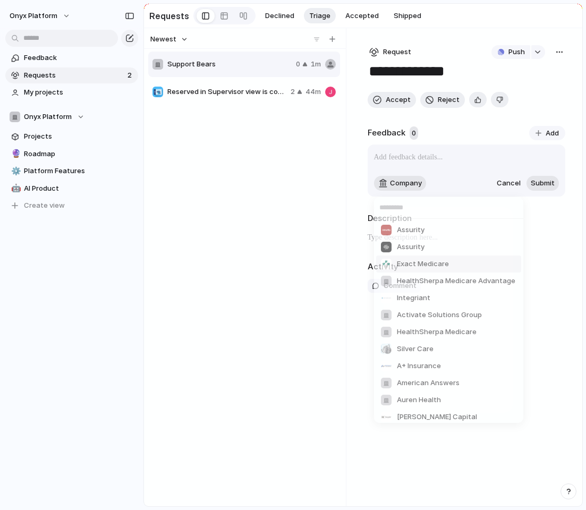
click at [436, 264] on span "Exact Medicare" at bounding box center [423, 264] width 52 height 11
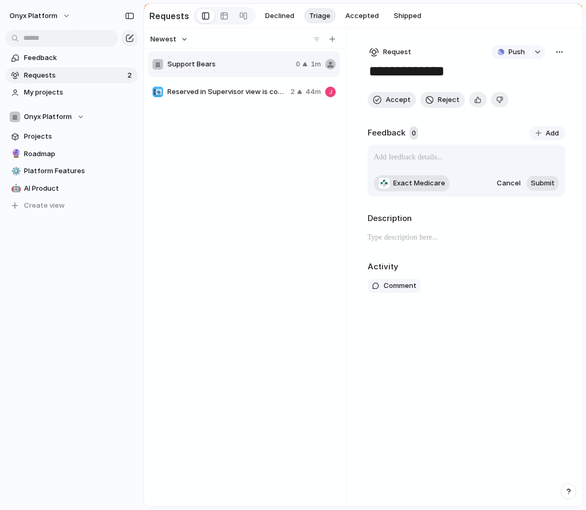
click at [516, 162] on p at bounding box center [466, 157] width 185 height 13
click at [546, 186] on span "Submit" at bounding box center [543, 183] width 24 height 11
click at [447, 160] on p at bounding box center [466, 157] width 185 height 13
click at [525, 184] on div "Cancel Submit" at bounding box center [527, 183] width 64 height 15
click at [534, 187] on span "Submit" at bounding box center [543, 183] width 24 height 11
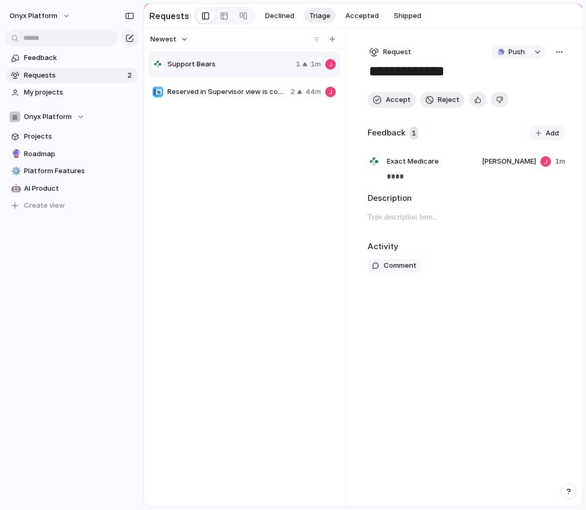
click at [546, 138] on span "Add" at bounding box center [552, 133] width 13 height 11
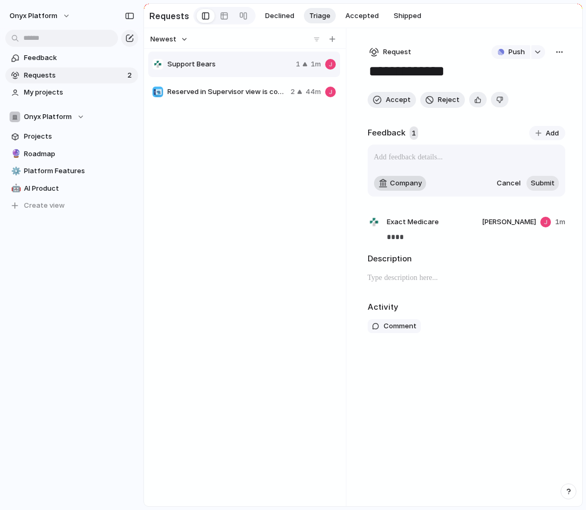
click at [413, 182] on span "Company" at bounding box center [406, 183] width 32 height 11
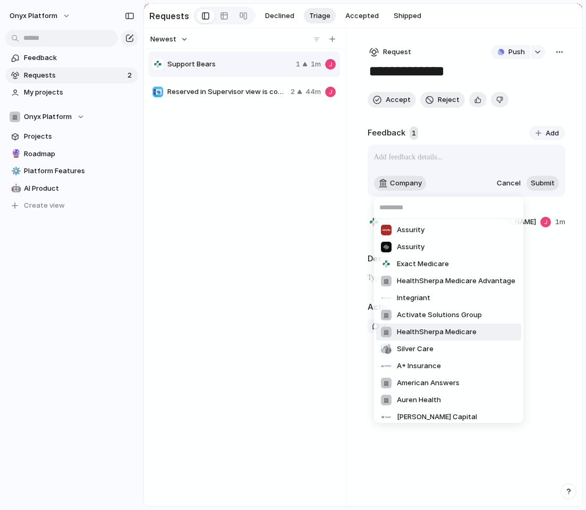
click at [460, 312] on span "Activate Solutions Group" at bounding box center [439, 315] width 85 height 11
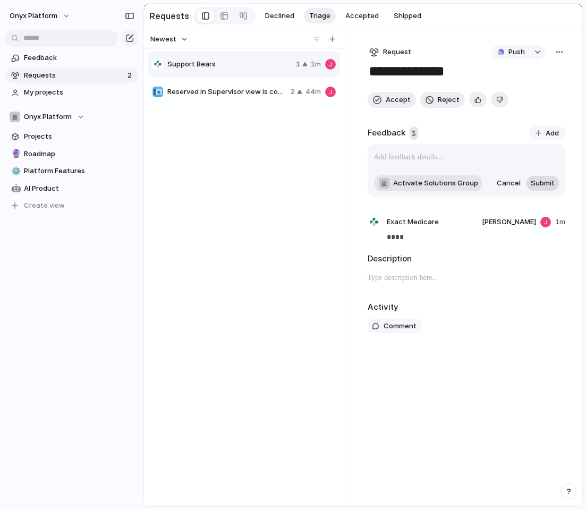
click at [556, 181] on button "Submit" at bounding box center [542, 183] width 32 height 15
click at [540, 187] on span "Submit" at bounding box center [543, 183] width 24 height 11
click at [490, 162] on p "*" at bounding box center [466, 157] width 185 height 13
click at [549, 188] on span "Submit" at bounding box center [543, 183] width 24 height 11
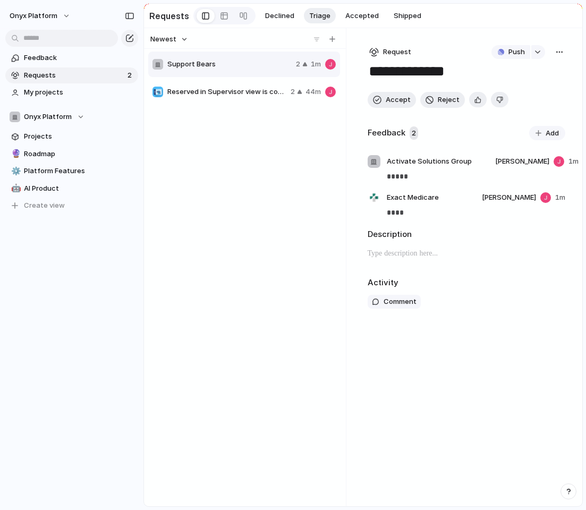
click at [545, 370] on div "**********" at bounding box center [467, 267] width 232 height 478
click at [512, 54] on span "Push" at bounding box center [516, 52] width 16 height 11
click at [504, 90] on span "Issue" at bounding box center [496, 93] width 18 height 11
click at [208, 94] on span "Reserved in Supervisor view is confusing" at bounding box center [226, 92] width 119 height 11
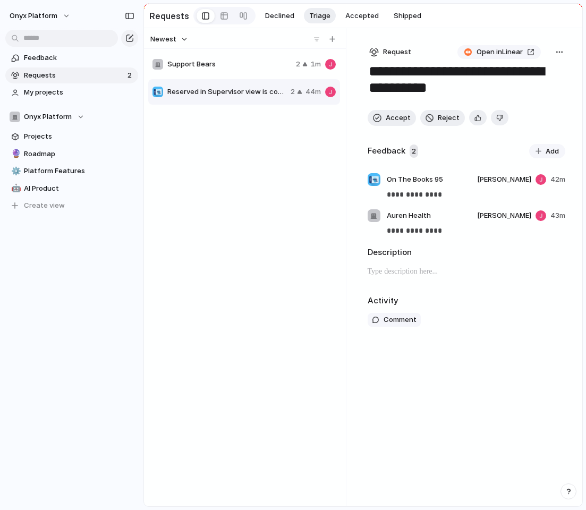
click at [214, 67] on span "Support Bears" at bounding box center [229, 64] width 124 height 11
type textarea "**********"
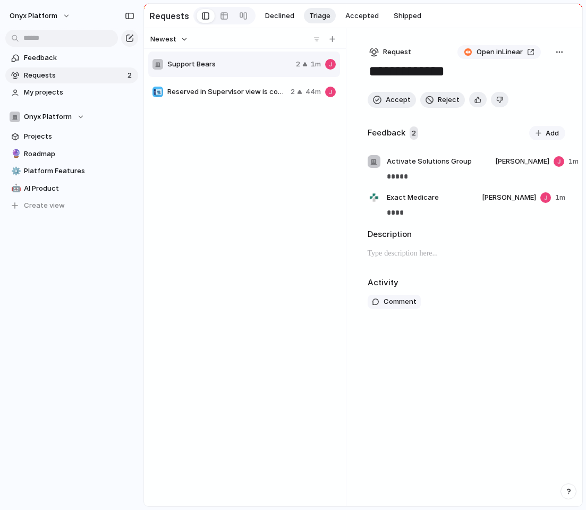
click at [213, 65] on span "Support Bears" at bounding box center [229, 64] width 124 height 11
click at [220, 17] on div at bounding box center [224, 15] width 9 height 17
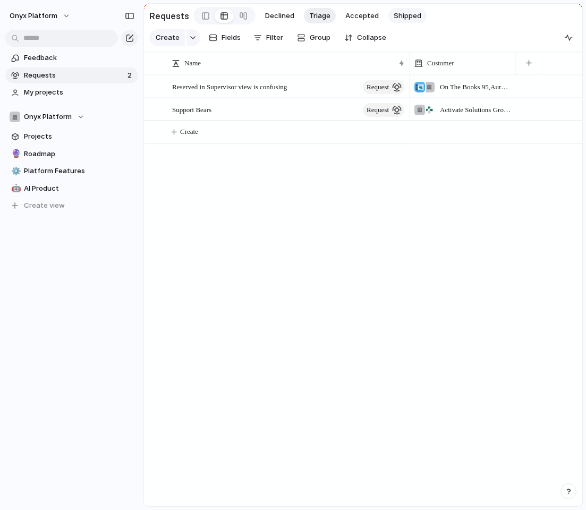
click at [396, 13] on span "Shipped" at bounding box center [408, 16] width 28 height 11
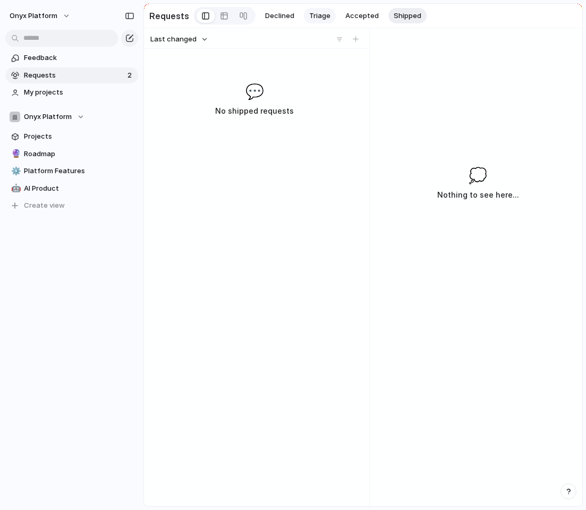
click at [328, 11] on button "Triage" at bounding box center [320, 16] width 32 height 16
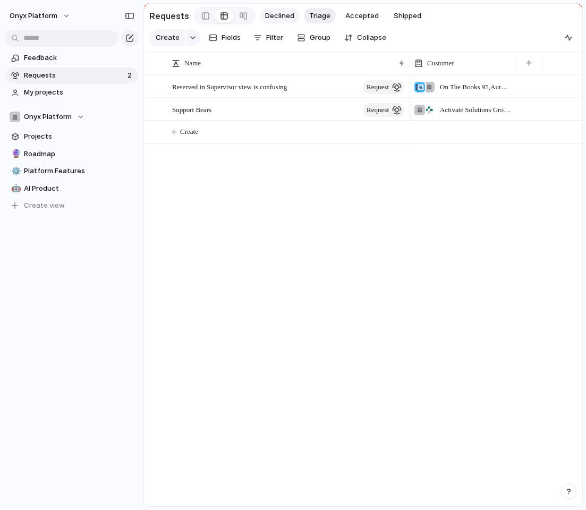
click at [278, 13] on span "Declined" at bounding box center [279, 16] width 29 height 11
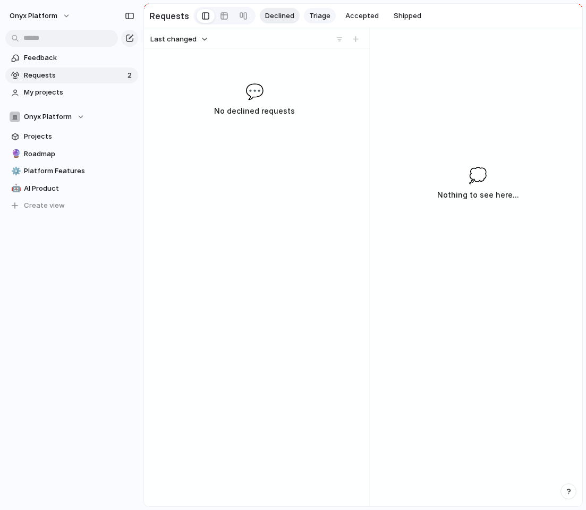
click at [320, 14] on span "Triage" at bounding box center [319, 16] width 21 height 11
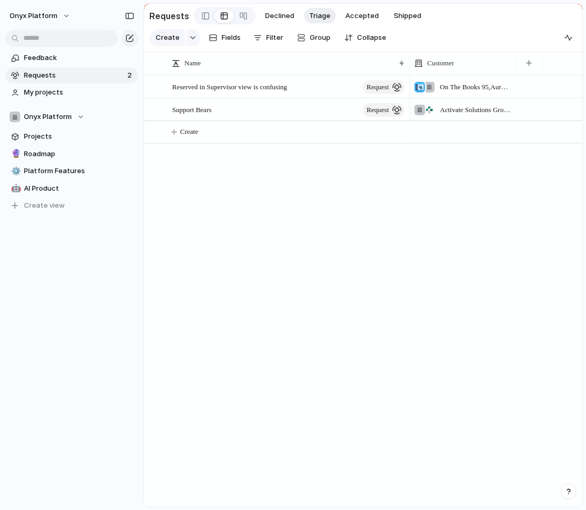
click at [332, 243] on div "Reserved in Supervisor view is confusing request Support Bears request On The B…" at bounding box center [363, 290] width 438 height 431
click at [394, 227] on div "Reserved in Supervisor view is confusing request Support Bears request On The B…" at bounding box center [363, 290] width 438 height 431
click at [54, 15] on span "Onyx Platform" at bounding box center [34, 16] width 48 height 11
click at [53, 34] on li "Settings" at bounding box center [51, 39] width 88 height 17
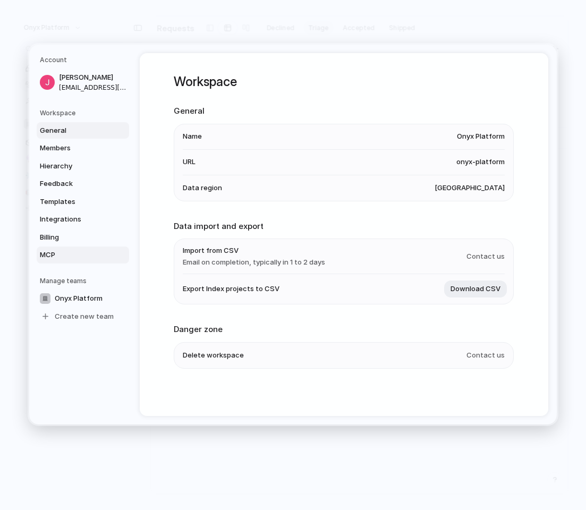
click at [60, 254] on span "MCP" at bounding box center [74, 255] width 68 height 11
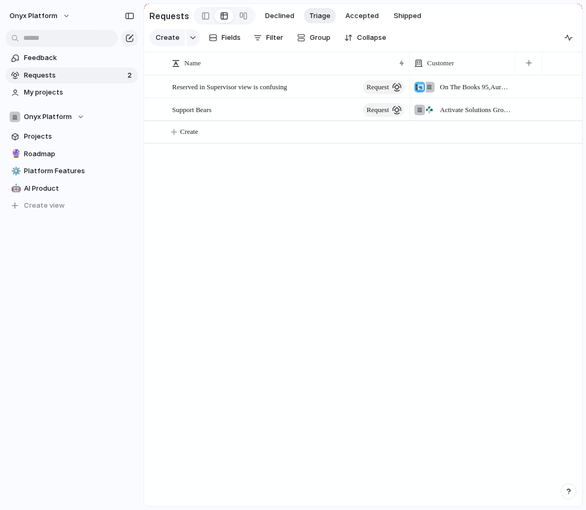
click at [427, 295] on div "On The Books 95 , Auren Health Activate Solutions Group , Exact Medicare" at bounding box center [496, 290] width 173 height 431
click at [426, 248] on div "On The Books 95 , Auren Health Activate Solutions Group , Exact Medicare" at bounding box center [496, 290] width 173 height 431
click at [355, 227] on div "Reserved in Supervisor view is confusing request Support Bears request On The B…" at bounding box center [363, 290] width 438 height 431
